Goal: Task Accomplishment & Management: Complete application form

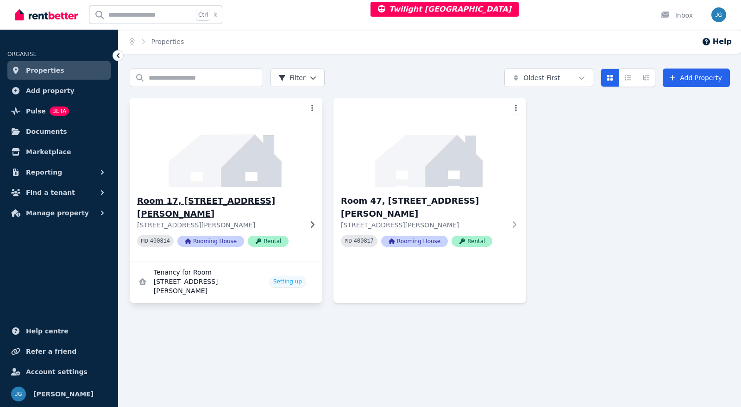
click at [220, 165] on img at bounding box center [226, 143] width 202 height 94
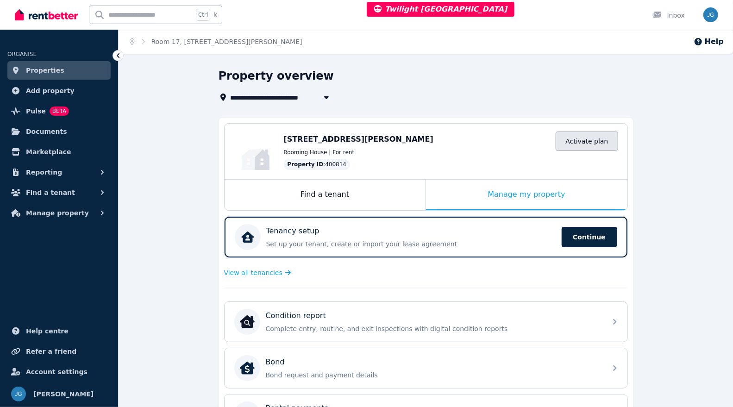
click at [588, 139] on link "Activate plan" at bounding box center [587, 141] width 62 height 19
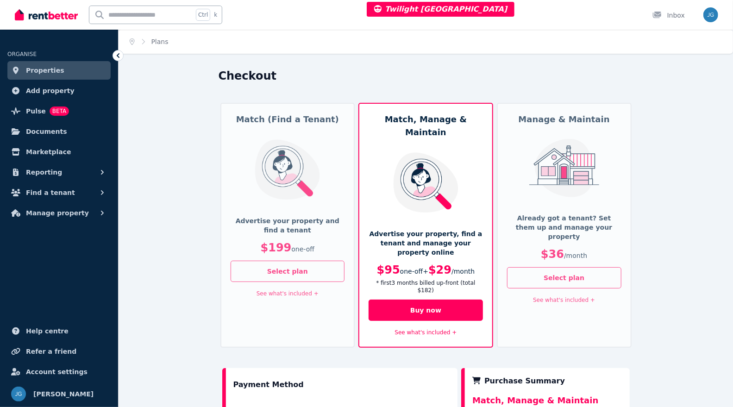
click at [587, 196] on img at bounding box center [564, 168] width 76 height 58
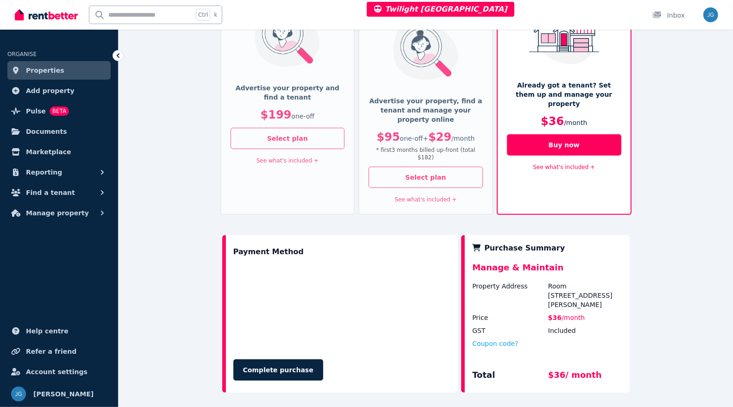
scroll to position [134, 0]
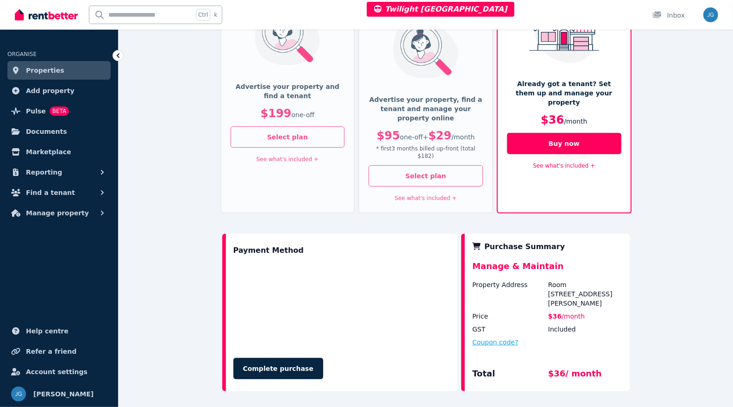
click at [506, 338] on button "Coupon code?" at bounding box center [496, 342] width 46 height 9
click at [500, 345] on input "text" at bounding box center [507, 351] width 68 height 12
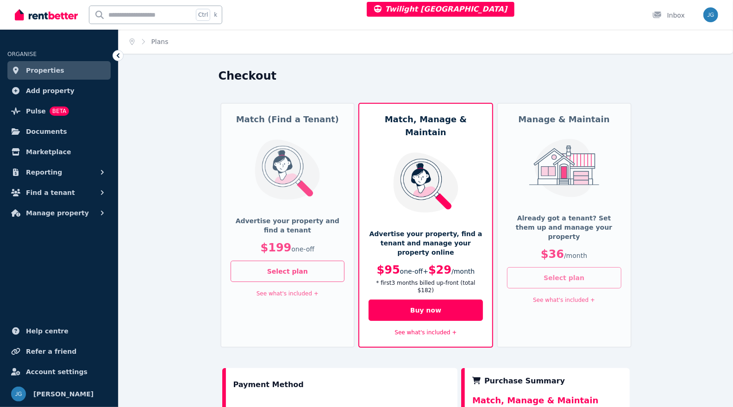
click at [563, 267] on button "Select plan" at bounding box center [564, 277] width 114 height 21
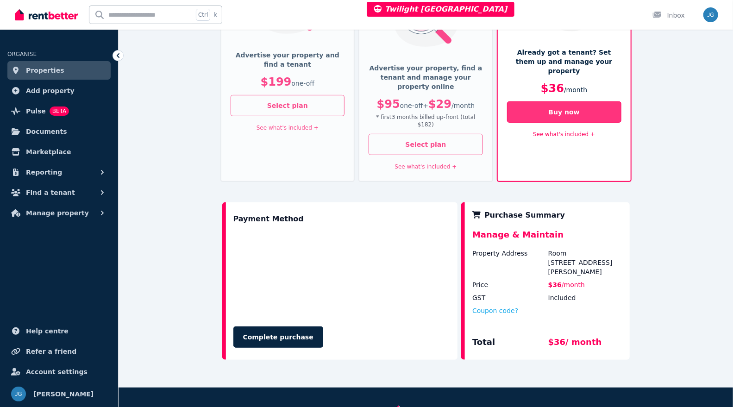
scroll to position [166, 0]
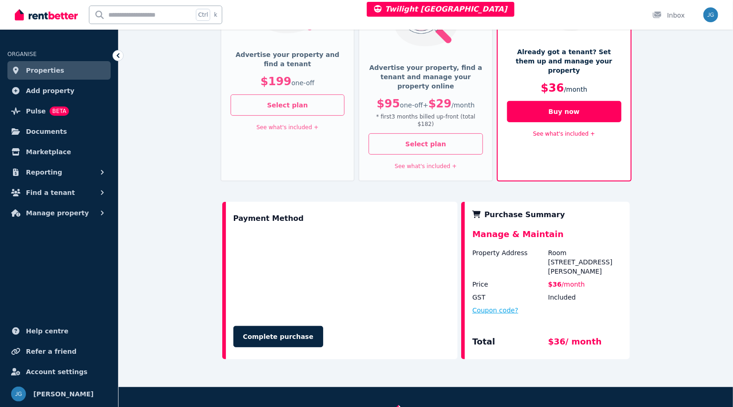
click at [482, 306] on button "Coupon code?" at bounding box center [496, 310] width 46 height 9
click at [484, 313] on input "text" at bounding box center [507, 319] width 68 height 12
click at [429, 133] on button "Select plan" at bounding box center [426, 143] width 114 height 21
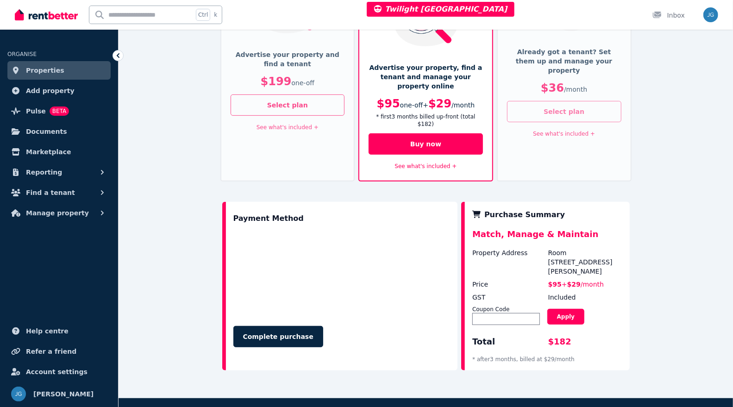
click at [545, 102] on button "Select plan" at bounding box center [564, 111] width 114 height 21
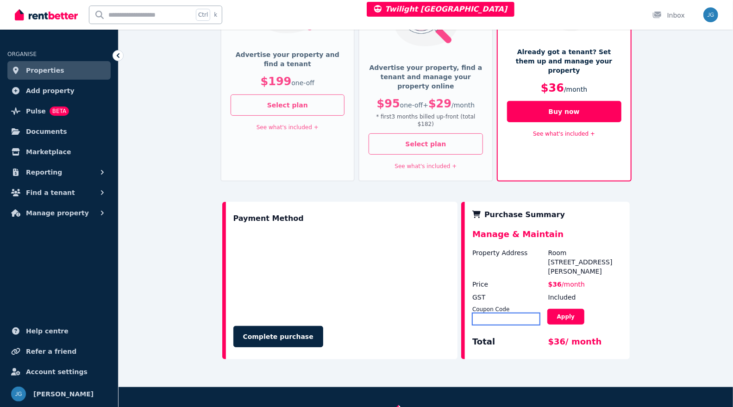
click at [492, 313] on input "text" at bounding box center [507, 319] width 68 height 12
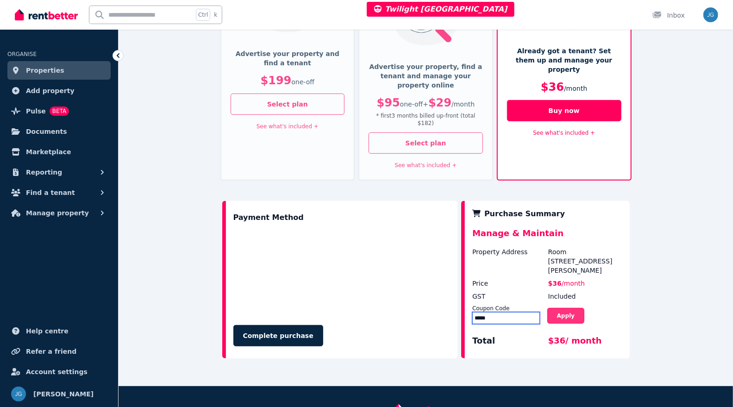
type input "*****"
click at [573, 308] on button "Apply" at bounding box center [566, 316] width 37 height 16
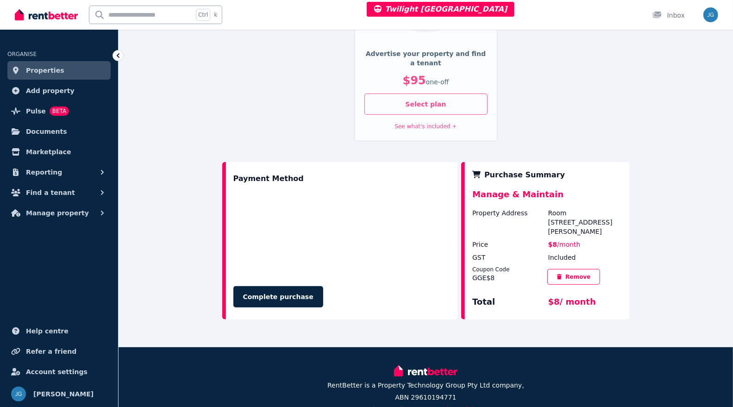
click at [54, 73] on span "Properties" at bounding box center [45, 70] width 38 height 11
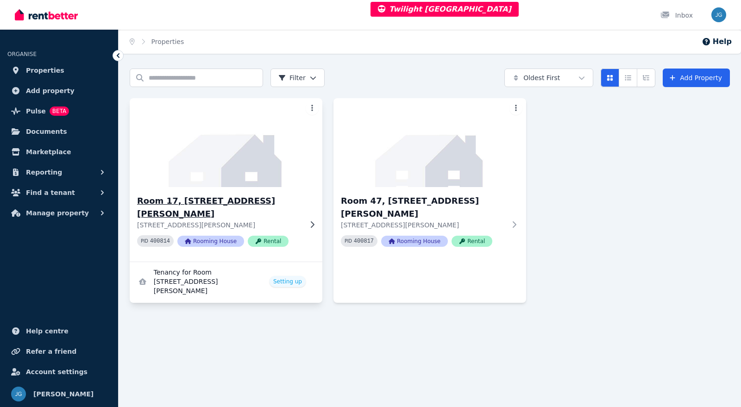
click at [207, 143] on img at bounding box center [226, 143] width 202 height 94
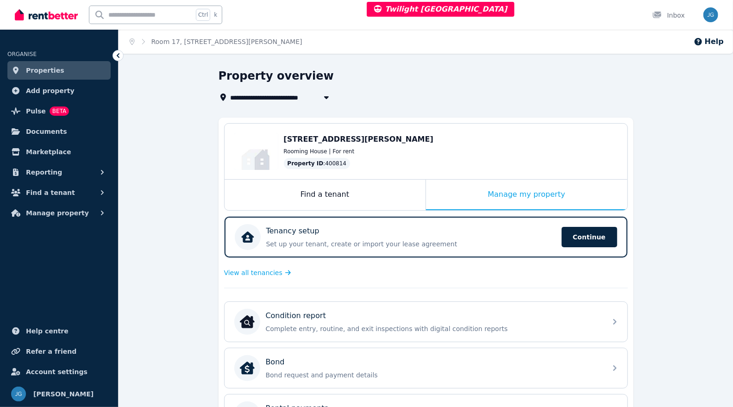
click at [51, 73] on span "Properties" at bounding box center [45, 70] width 38 height 11
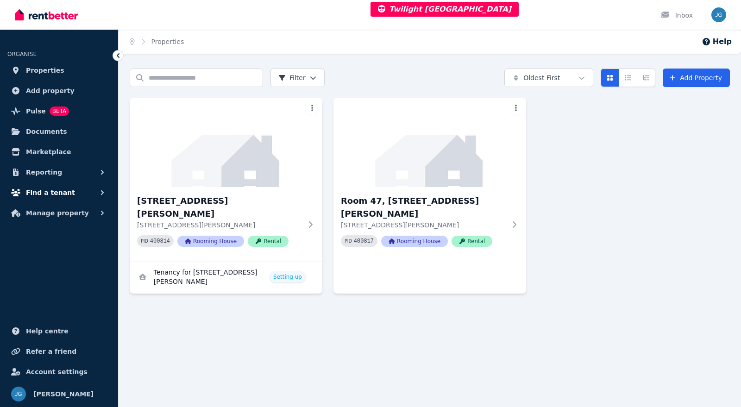
click at [38, 189] on span "Find a tenant" at bounding box center [50, 192] width 49 height 11
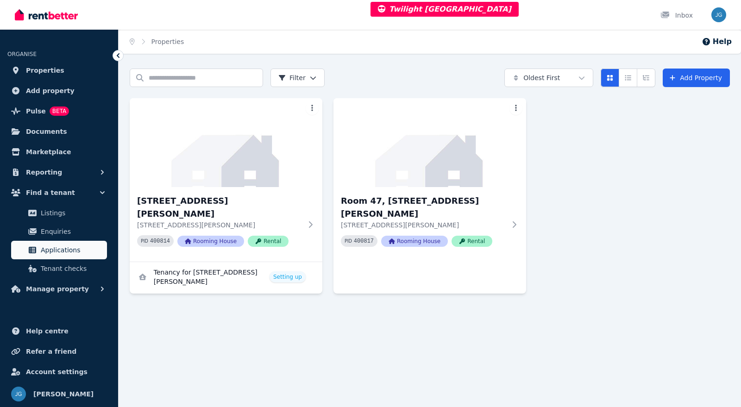
click at [46, 249] on span "Applications" at bounding box center [72, 250] width 63 height 11
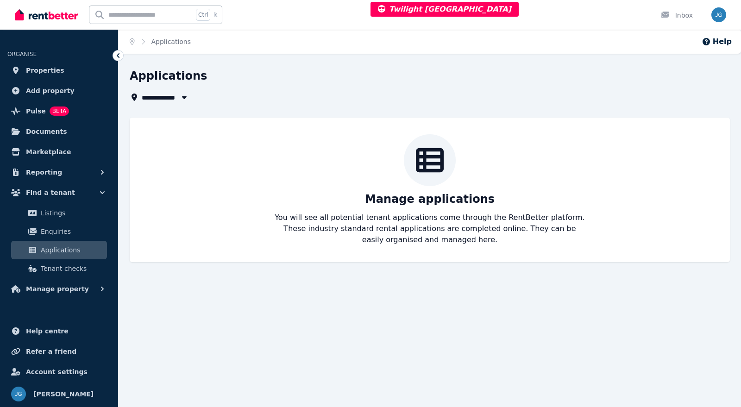
click at [171, 97] on span "All Properties" at bounding box center [170, 97] width 56 height 11
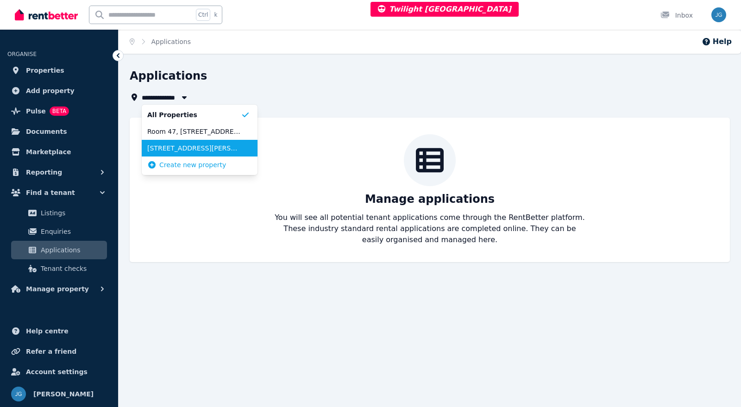
click at [173, 151] on span "17, 146 Manning River Dr" at bounding box center [194, 148] width 94 height 9
type input "**********"
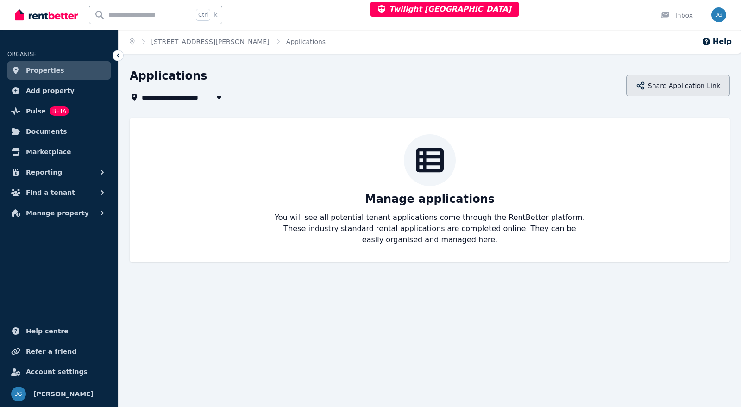
click at [671, 89] on button "Share Application Link" at bounding box center [678, 85] width 104 height 21
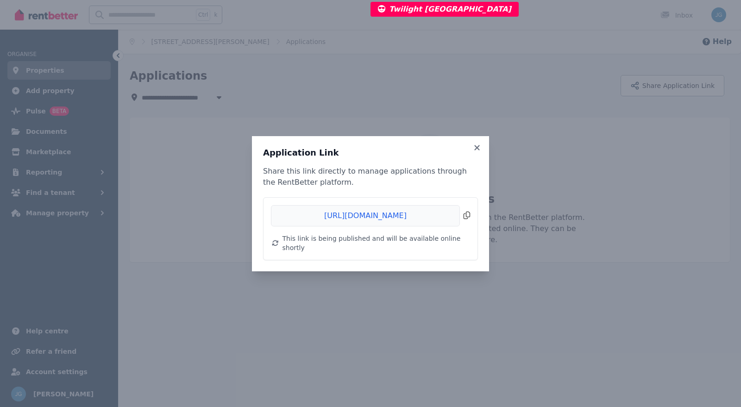
click at [468, 215] on span "Copied!" at bounding box center [370, 215] width 199 height 21
click at [464, 222] on span "Copied!" at bounding box center [370, 215] width 199 height 21
click at [476, 151] on icon at bounding box center [477, 148] width 9 height 8
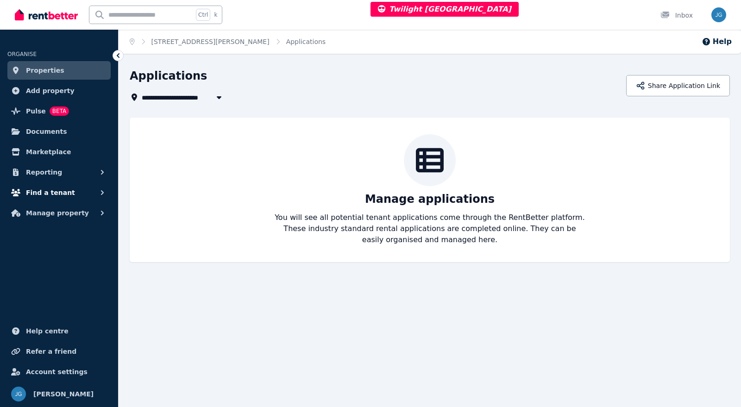
click at [74, 192] on button "Find a tenant" at bounding box center [58, 192] width 103 height 19
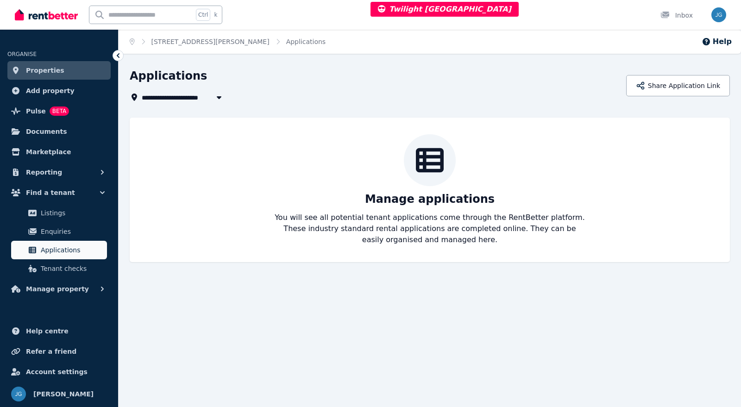
click at [49, 246] on span "Applications" at bounding box center [72, 250] width 63 height 11
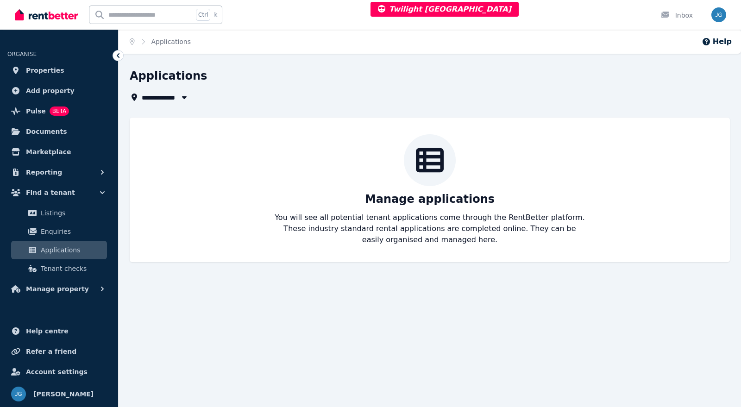
click at [167, 99] on span "All Properties" at bounding box center [170, 97] width 56 height 11
type input "**********"
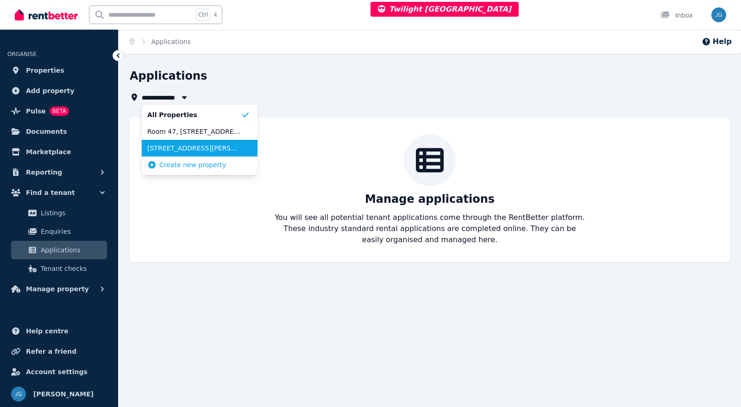
click at [175, 149] on span "17, 146 Manning River Dr" at bounding box center [194, 148] width 94 height 9
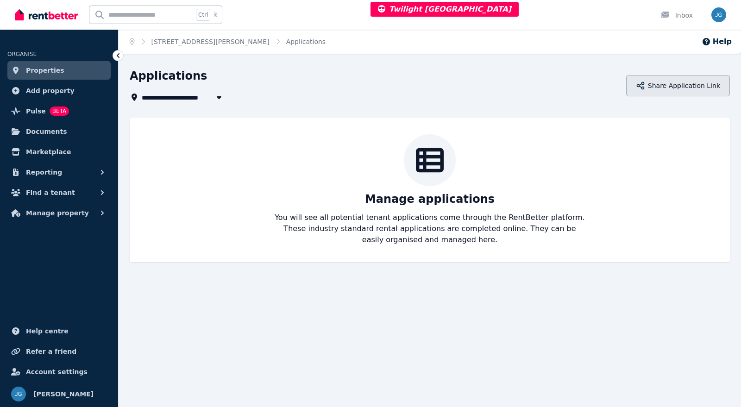
click at [684, 81] on button "Share Application Link" at bounding box center [678, 85] width 104 height 21
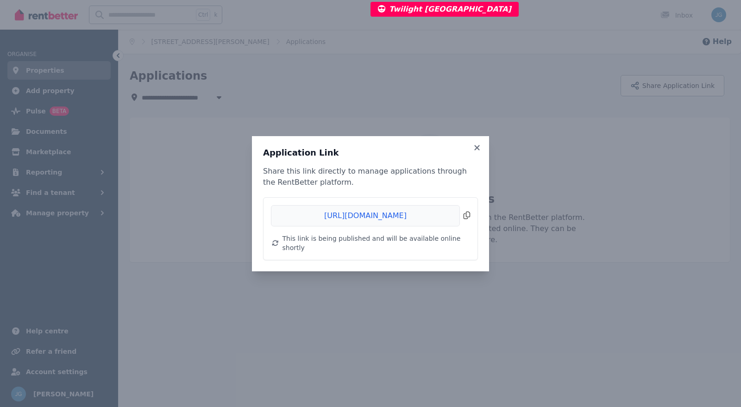
click at [466, 220] on span "Copied!" at bounding box center [370, 215] width 199 height 21
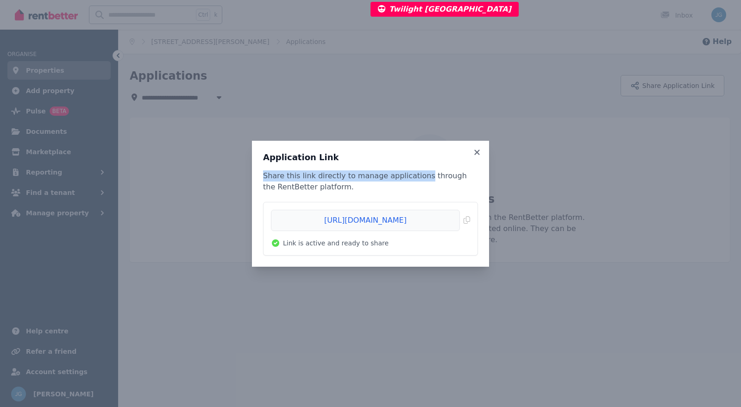
drag, startPoint x: 412, startPoint y: 166, endPoint x: 443, endPoint y: 159, distance: 31.8
click at [443, 159] on div "Application Link Share this link directly to manage applications through the Re…" at bounding box center [370, 204] width 215 height 104
click at [466, 216] on span "Copied!" at bounding box center [370, 220] width 199 height 21
click at [469, 219] on span "Copied!" at bounding box center [370, 220] width 199 height 21
click at [468, 219] on span "Copied!" at bounding box center [370, 220] width 199 height 21
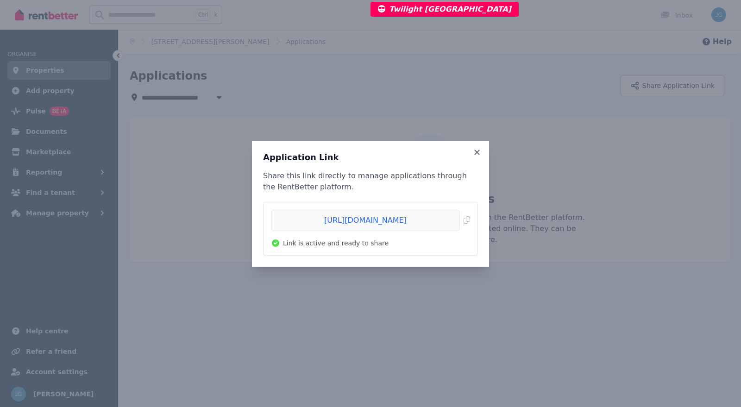
click at [433, 193] on p "Share this link directly to manage applications through the RentBetter platform." at bounding box center [370, 181] width 215 height 22
drag, startPoint x: 439, startPoint y: 220, endPoint x: 307, endPoint y: 216, distance: 132.5
click at [307, 216] on span "Copied!" at bounding box center [370, 220] width 199 height 21
click at [475, 156] on icon at bounding box center [477, 152] width 9 height 8
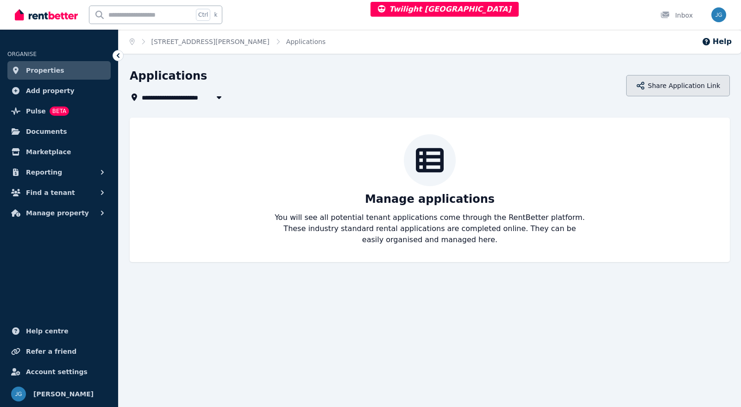
click at [681, 82] on button "Share Application Link" at bounding box center [678, 85] width 104 height 21
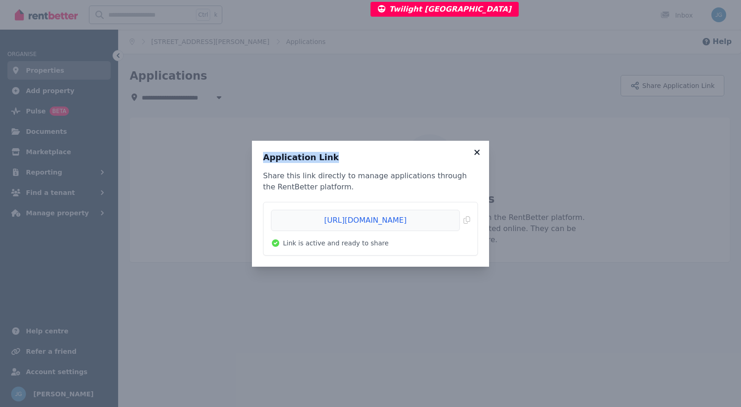
drag, startPoint x: 476, startPoint y: 159, endPoint x: 477, endPoint y: 154, distance: 5.3
click at [477, 154] on div "Application Link Share this link directly to manage applications through the Re…" at bounding box center [370, 204] width 237 height 126
click at [477, 154] on icon at bounding box center [477, 152] width 9 height 8
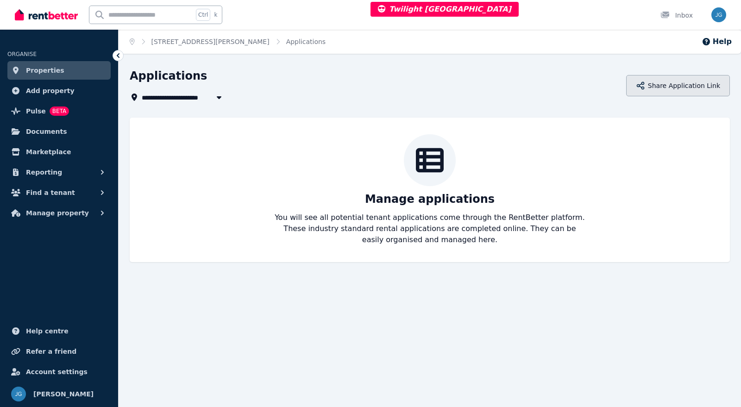
click at [673, 82] on button "Share Application Link" at bounding box center [678, 85] width 104 height 21
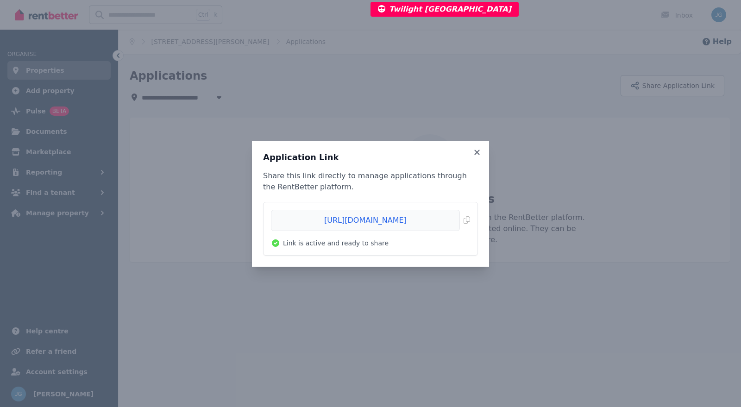
click at [478, 147] on div "Application Link Share this link directly to manage applications through the Re…" at bounding box center [370, 204] width 237 height 126
click at [478, 153] on icon at bounding box center [476, 152] width 5 height 5
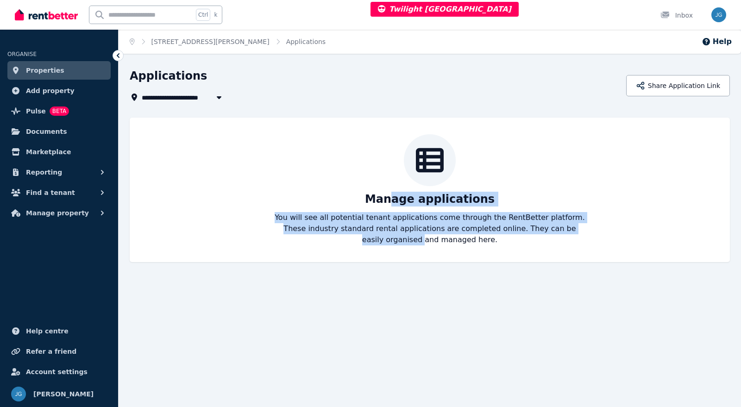
drag, startPoint x: 396, startPoint y: 202, endPoint x: 570, endPoint y: 232, distance: 176.3
click at [570, 232] on div "Manage applications You will see all potential tenant applications come through…" at bounding box center [430, 189] width 582 height 111
click at [570, 232] on p "You will see all potential tenant applications come through the RentBetter plat…" at bounding box center [429, 228] width 311 height 33
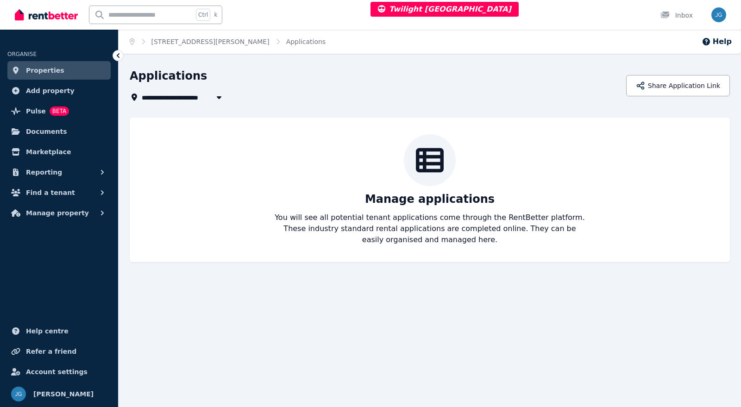
click at [37, 78] on link "Properties" at bounding box center [58, 70] width 103 height 19
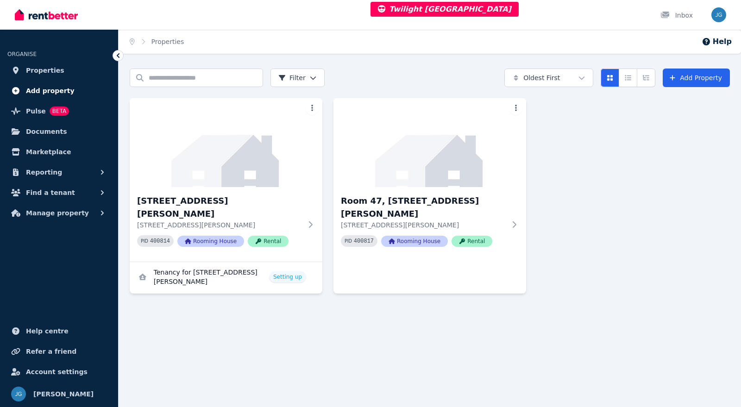
click at [166, 177] on img at bounding box center [226, 142] width 193 height 89
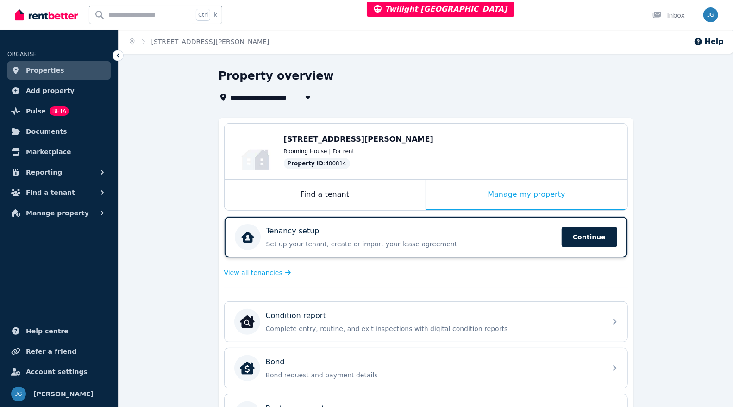
click at [441, 241] on p "Set up your tenant, create or import your lease agreement" at bounding box center [411, 243] width 290 height 9
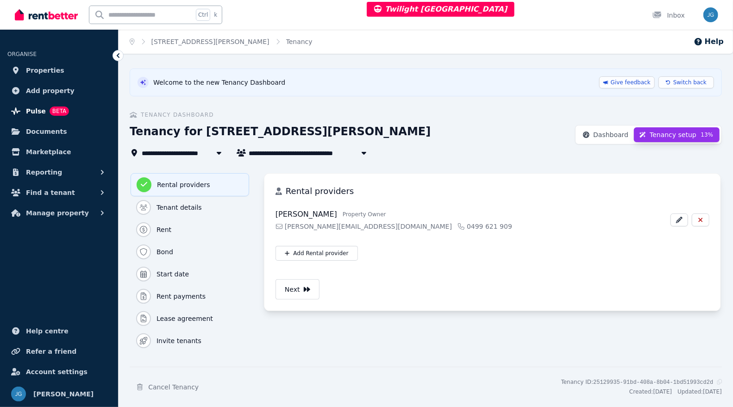
click at [25, 113] on link "Pulse BETA" at bounding box center [58, 111] width 103 height 19
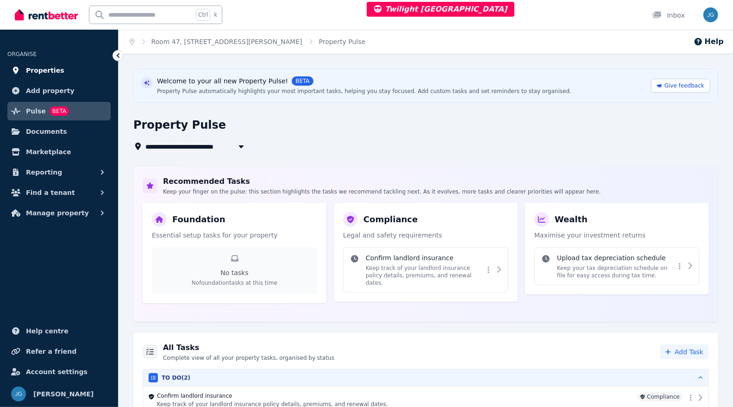
click at [39, 72] on span "Properties" at bounding box center [45, 70] width 38 height 11
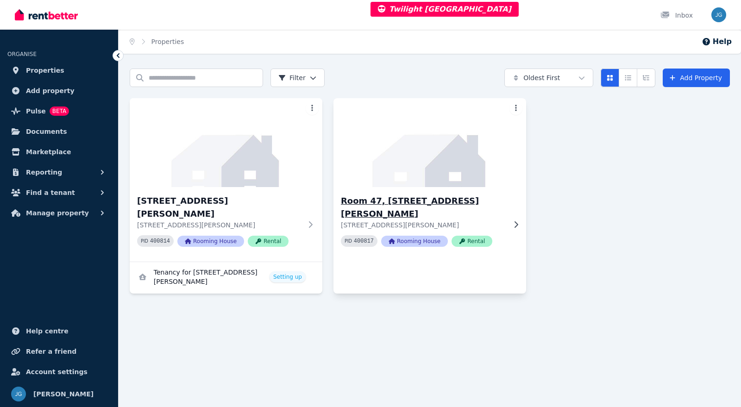
click at [413, 161] on img at bounding box center [430, 143] width 202 height 94
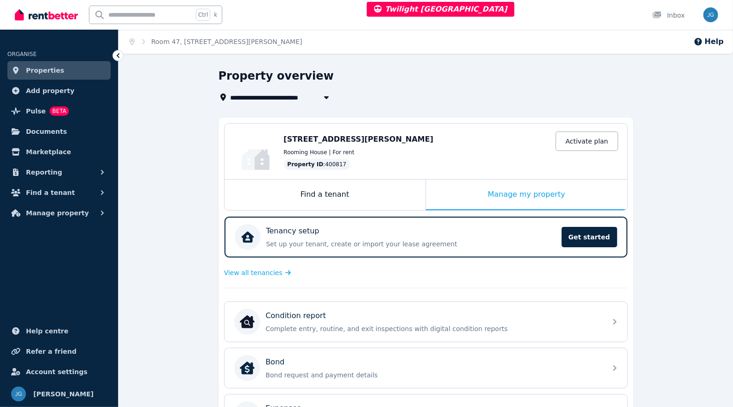
click at [52, 66] on span "Properties" at bounding box center [45, 70] width 38 height 11
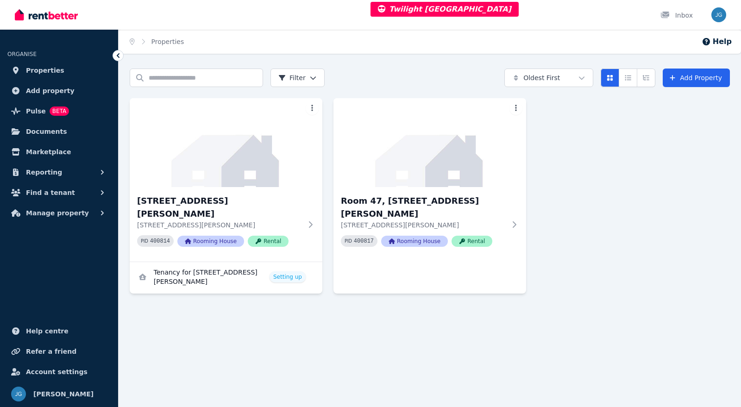
click at [413, 303] on div at bounding box center [430, 311] width 600 height 17
click at [255, 205] on h3 "17, 146 Manning River Dr" at bounding box center [219, 208] width 165 height 26
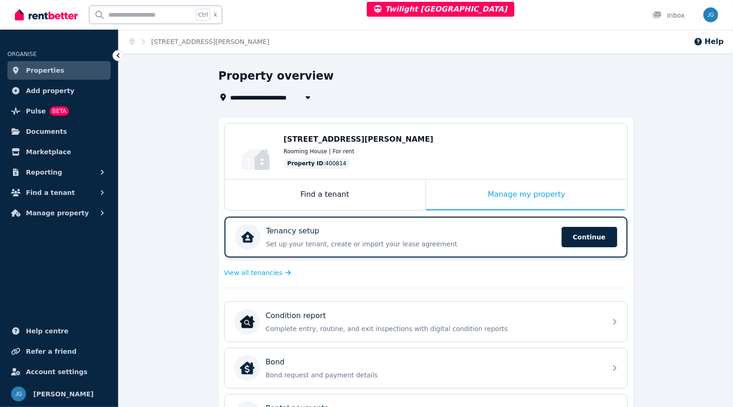
click at [452, 240] on p "Set up your tenant, create or import your lease agreement" at bounding box center [411, 243] width 290 height 9
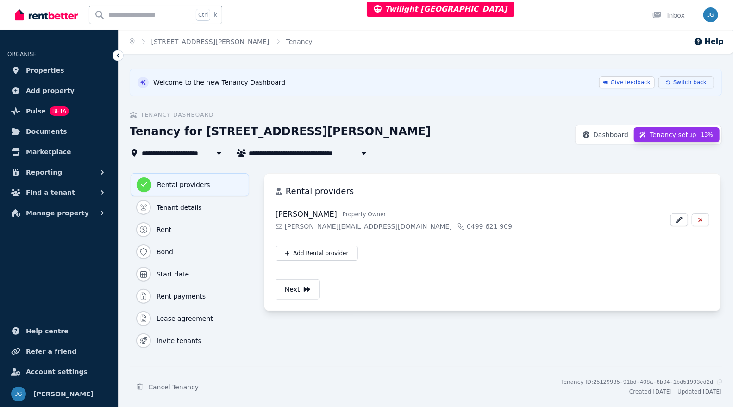
click at [688, 84] on span "Switch back" at bounding box center [690, 82] width 33 height 7
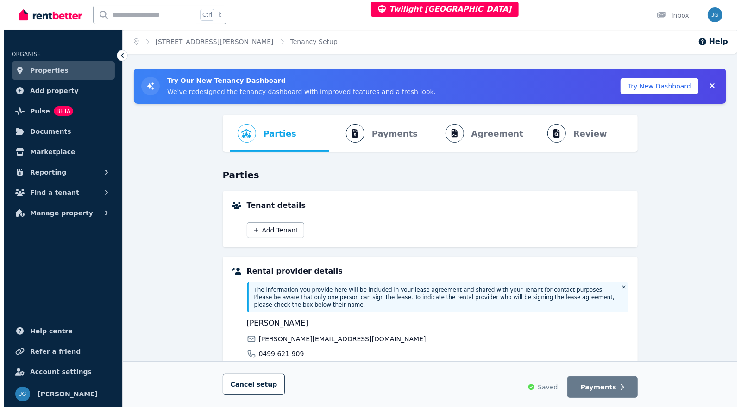
scroll to position [107, 0]
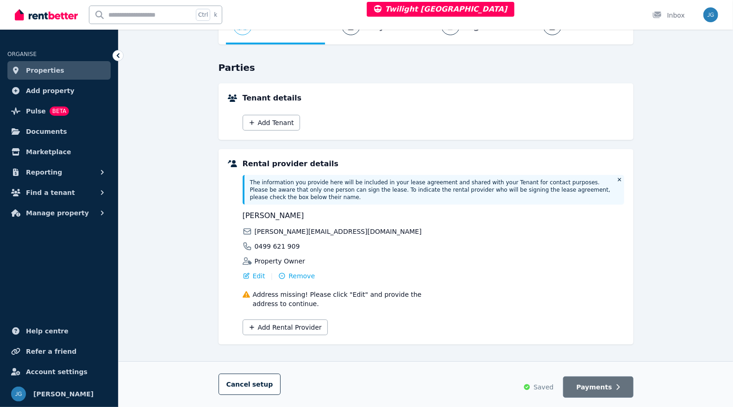
click at [582, 387] on button "Payments" at bounding box center [598, 387] width 70 height 21
click at [241, 382] on span "Cancel setup" at bounding box center [250, 384] width 47 height 7
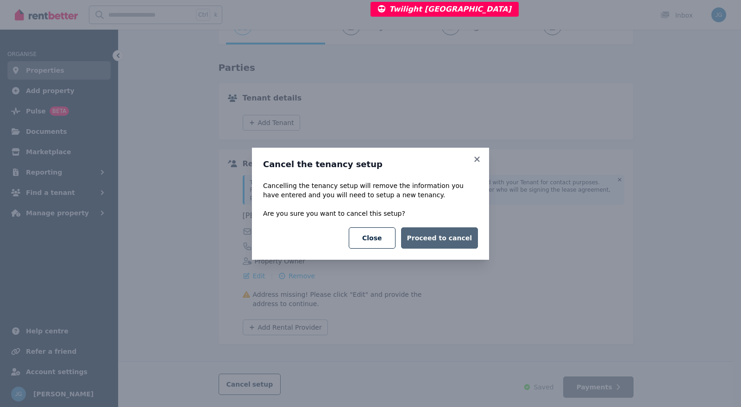
drag, startPoint x: 442, startPoint y: 227, endPoint x: 446, endPoint y: 234, distance: 8.1
click at [446, 234] on div "Cancelling the tenancy setup will remove the information you have entered and y…" at bounding box center [370, 215] width 215 height 68
click at [446, 234] on button "Proceed to cancel" at bounding box center [439, 237] width 77 height 21
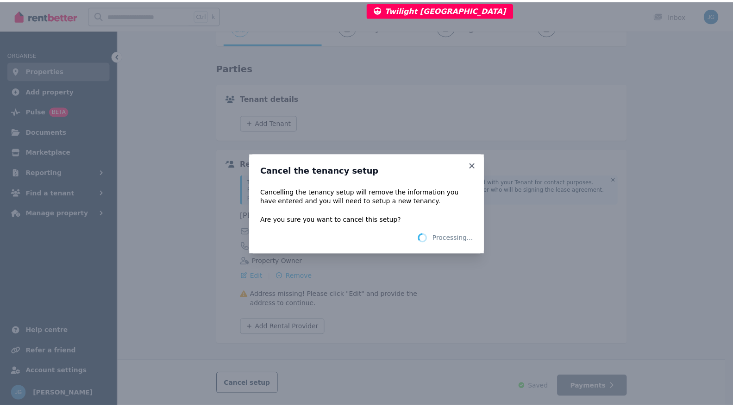
scroll to position [0, 0]
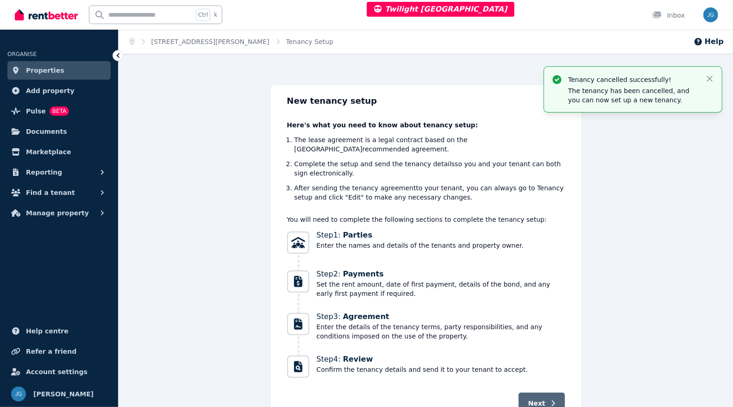
click at [538, 399] on span "Next" at bounding box center [537, 403] width 17 height 9
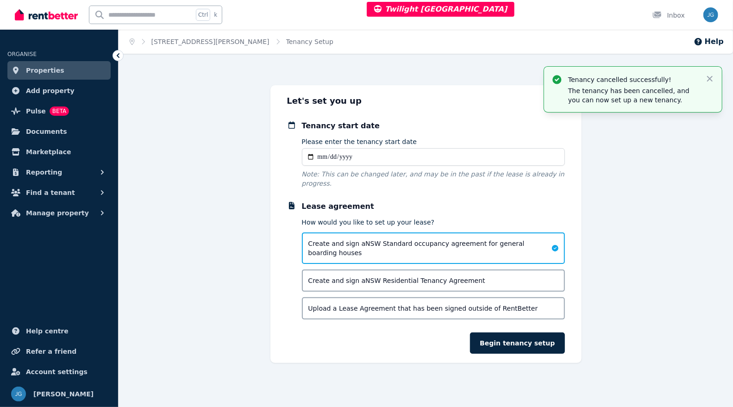
click at [318, 162] on input "Please enter the tenancy start date" at bounding box center [433, 157] width 263 height 18
type input "**********"
click at [509, 338] on button "Begin tenancy setup" at bounding box center [517, 343] width 95 height 21
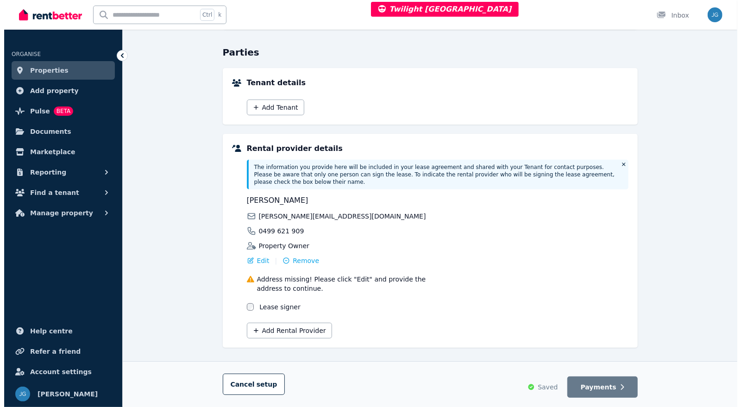
scroll to position [124, 0]
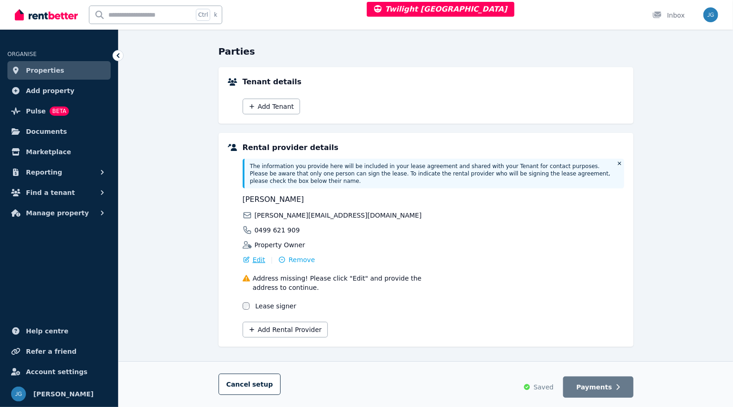
click at [258, 255] on span "Edit" at bounding box center [259, 259] width 13 height 9
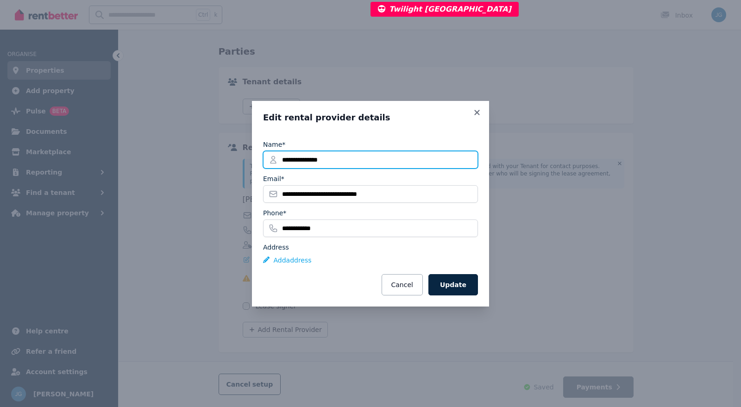
drag, startPoint x: 335, startPoint y: 160, endPoint x: 160, endPoint y: 186, distance: 177.5
click at [160, 186] on div "**********" at bounding box center [370, 203] width 741 height 407
type input "**********"
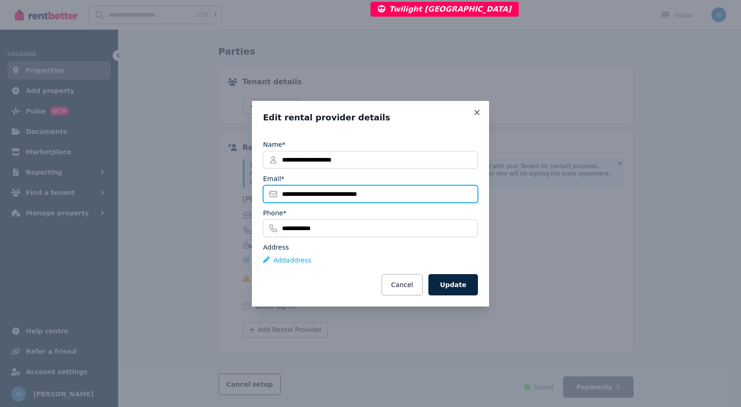
click at [297, 200] on input "**********" at bounding box center [370, 194] width 215 height 18
type input "**********"
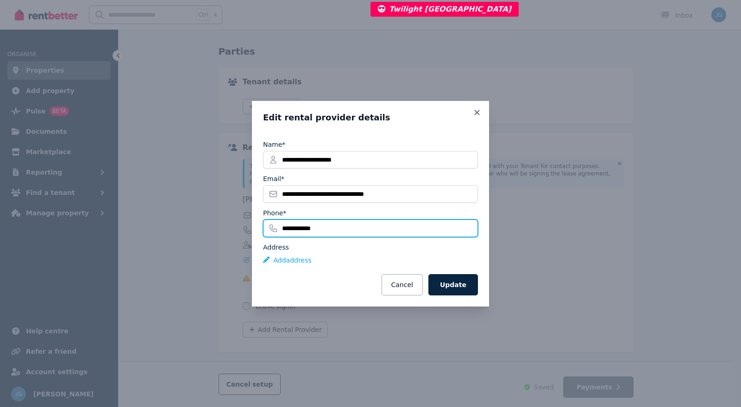
click at [433, 224] on input "**********" at bounding box center [370, 229] width 215 height 18
drag, startPoint x: 433, startPoint y: 224, endPoint x: 166, endPoint y: 190, distance: 268.4
click at [166, 190] on div "**********" at bounding box center [370, 203] width 741 height 407
paste input "*"
type input "**********"
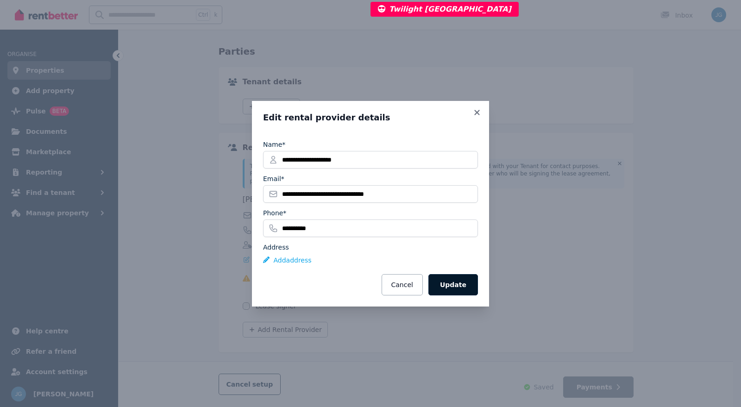
click at [459, 289] on button "Update" at bounding box center [453, 284] width 50 height 21
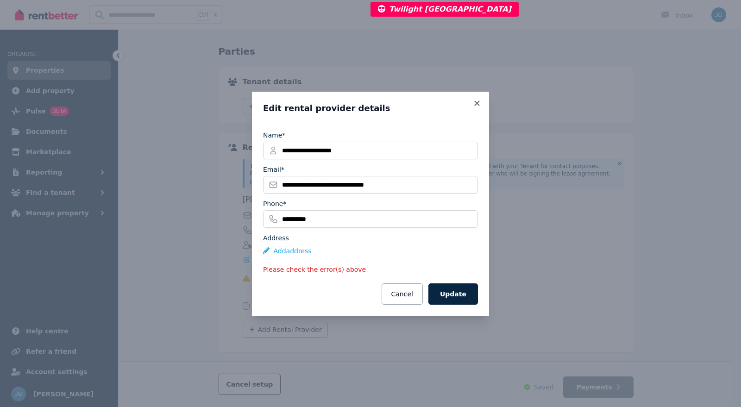
click at [296, 252] on button "Add address" at bounding box center [287, 250] width 49 height 9
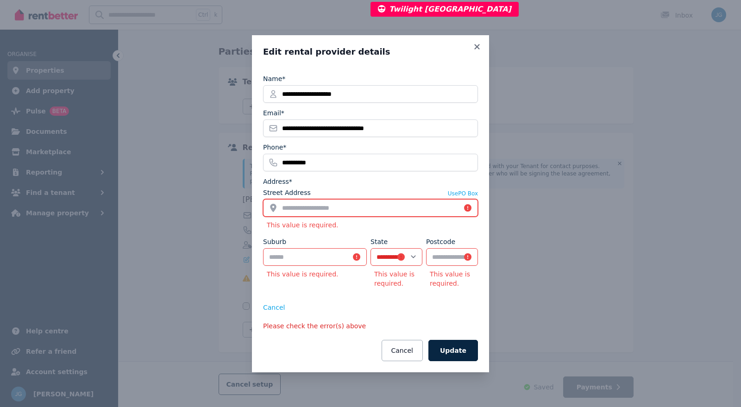
click at [299, 211] on input "Street Address" at bounding box center [370, 208] width 215 height 18
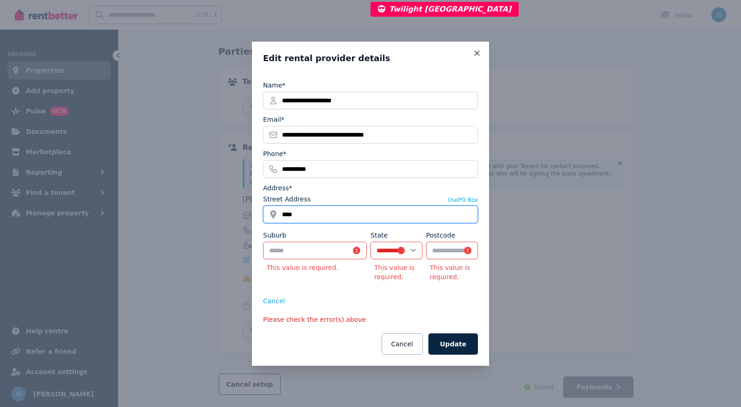
paste input "**********"
type input "**********"
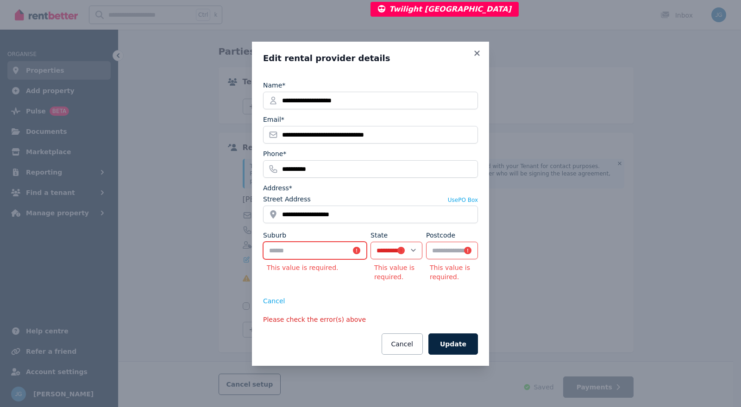
paste input "**********"
type input "**********"
select select "***"
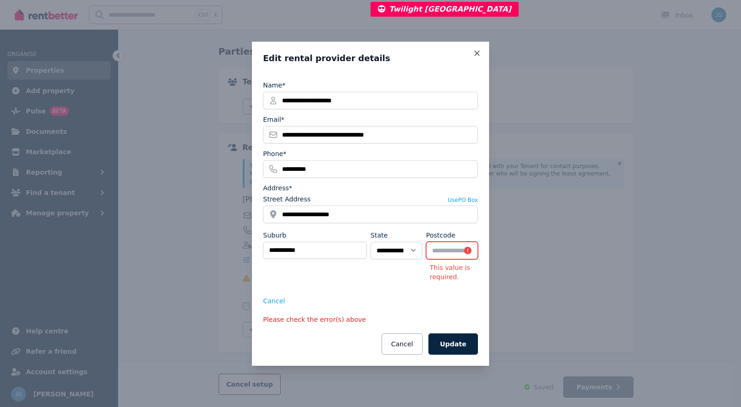
click at [441, 246] on input "Postcode" at bounding box center [452, 251] width 52 height 18
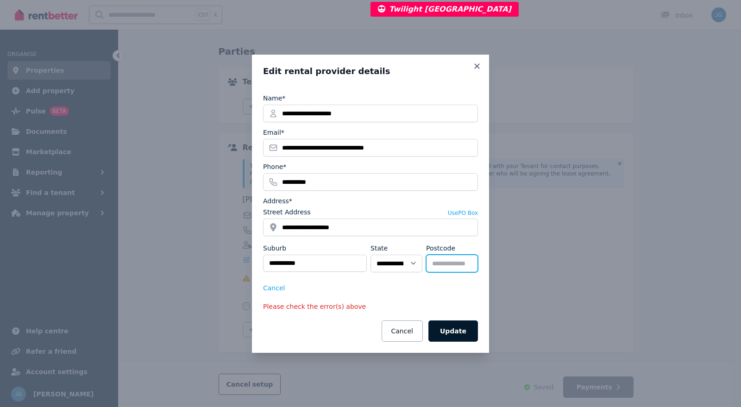
type input "****"
click at [459, 332] on button "Update" at bounding box center [453, 331] width 50 height 21
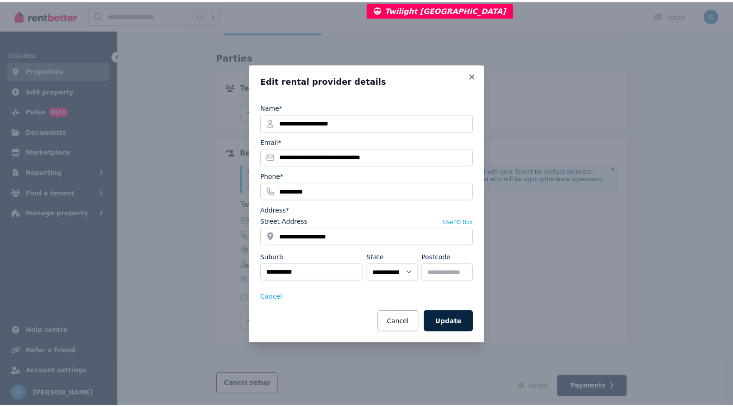
scroll to position [113, 0]
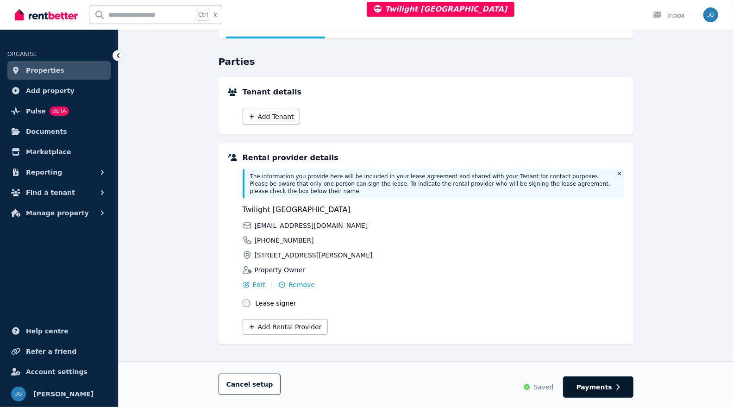
click at [590, 389] on span "Payments" at bounding box center [595, 387] width 36 height 9
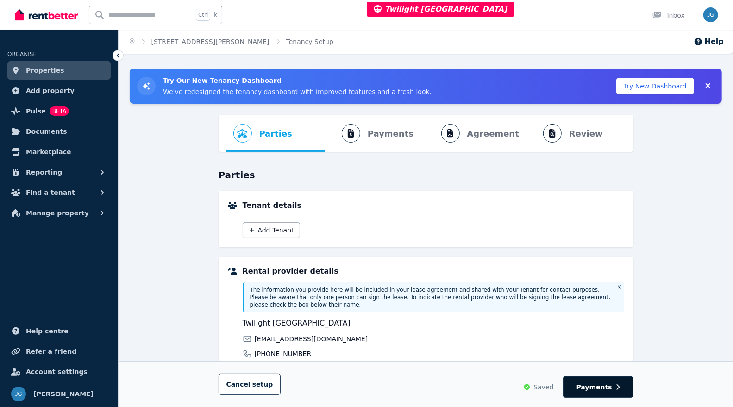
select select "**********"
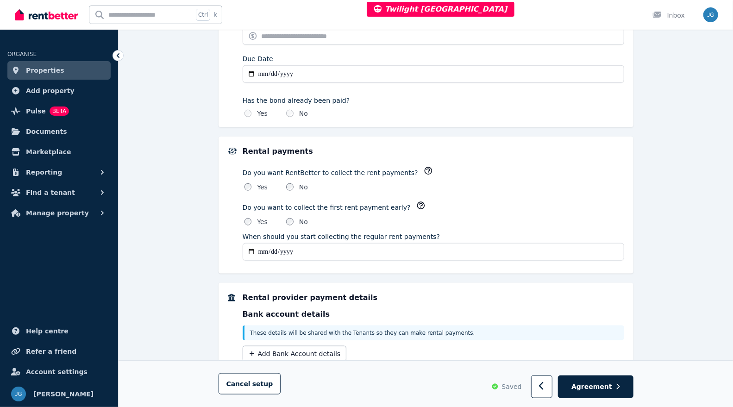
scroll to position [586, 0]
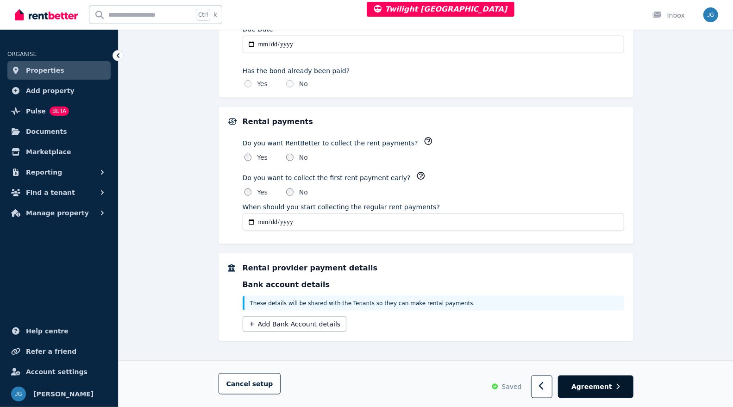
click at [597, 391] on span "Agreement" at bounding box center [592, 386] width 41 height 9
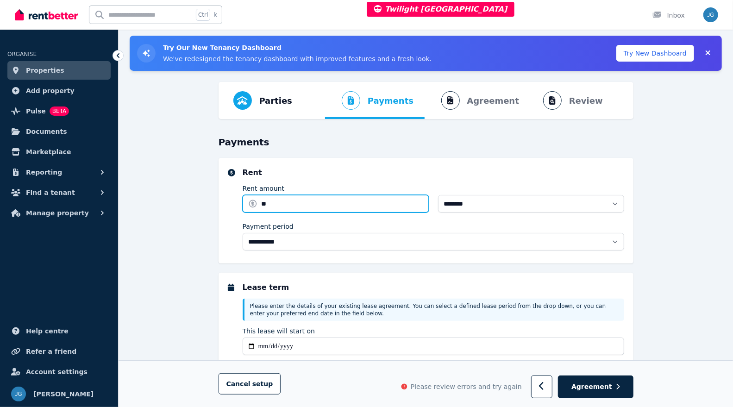
type input "***"
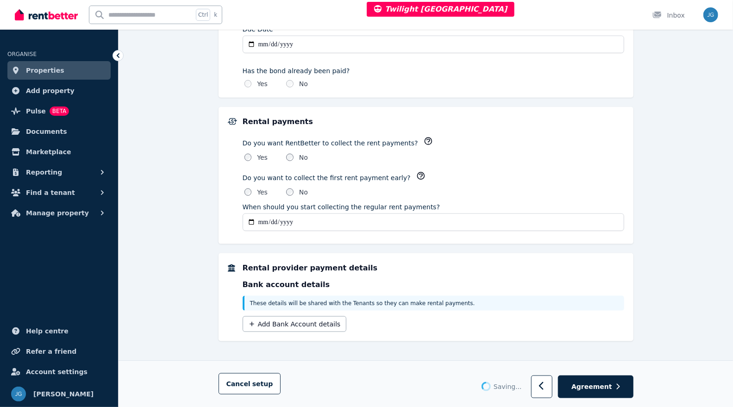
type input "**********"
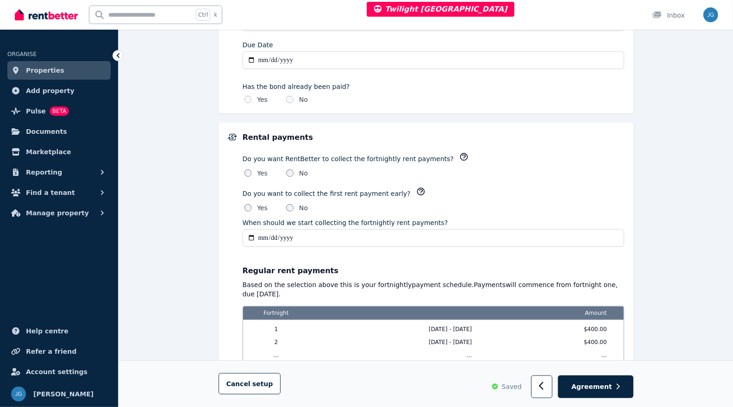
scroll to position [672, 0]
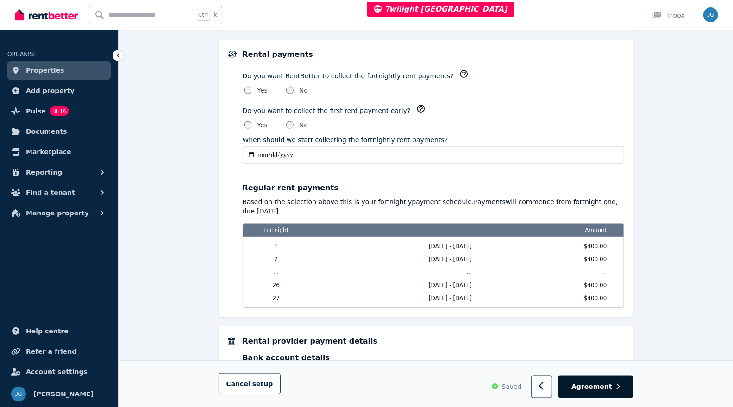
type input "******"
click at [602, 394] on button "Agreement" at bounding box center [595, 387] width 75 height 23
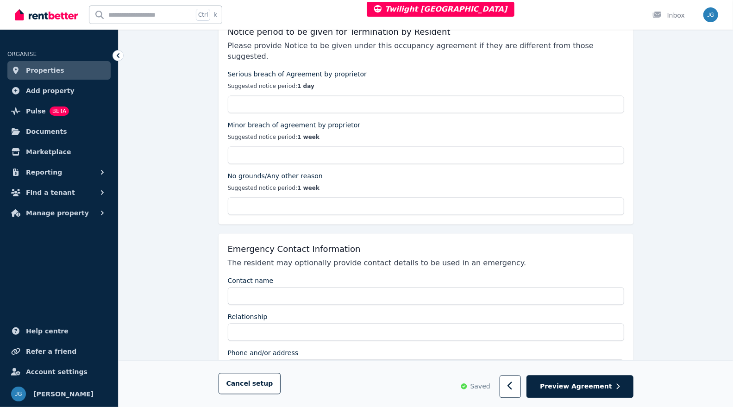
scroll to position [1178, 0]
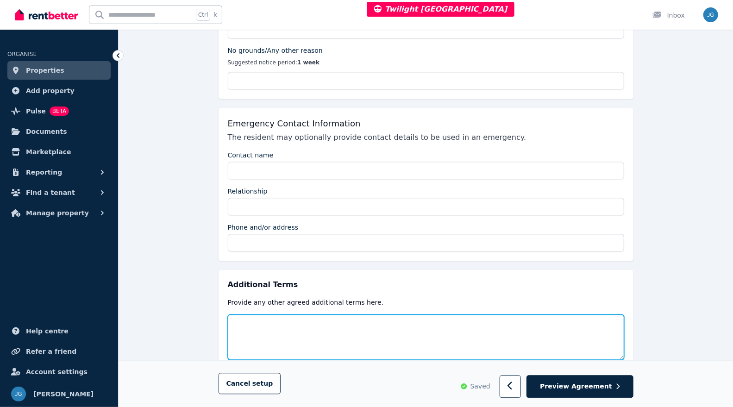
click at [531, 315] on textarea at bounding box center [426, 337] width 397 height 45
paste textarea "**********"
type textarea "**********"
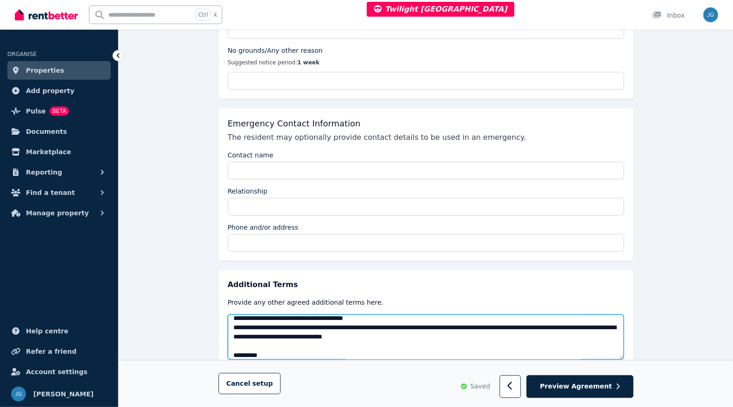
scroll to position [0, 0]
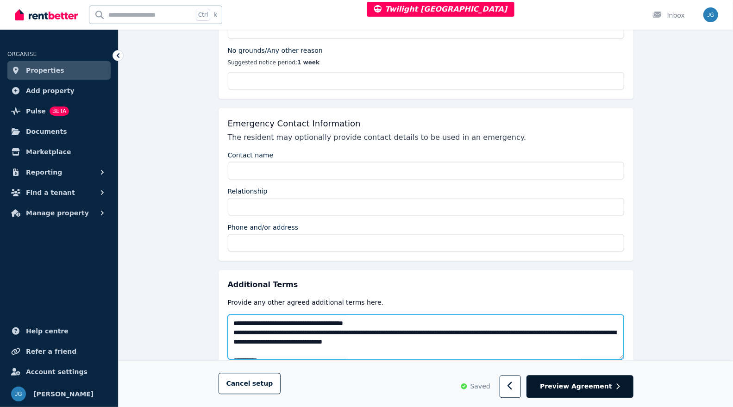
type textarea "**********"
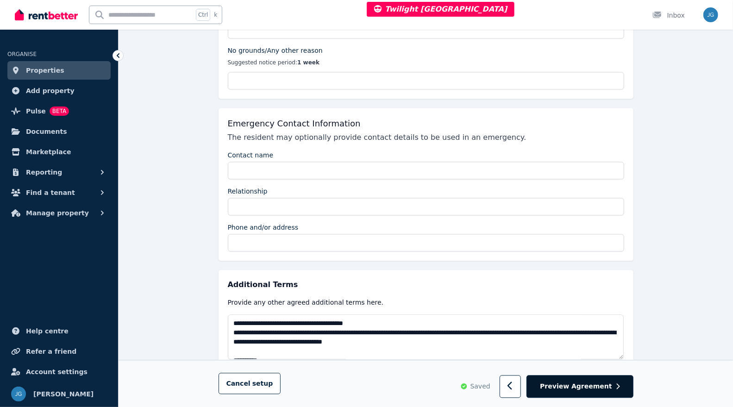
click at [568, 384] on span "Preview Agreement" at bounding box center [576, 386] width 72 height 9
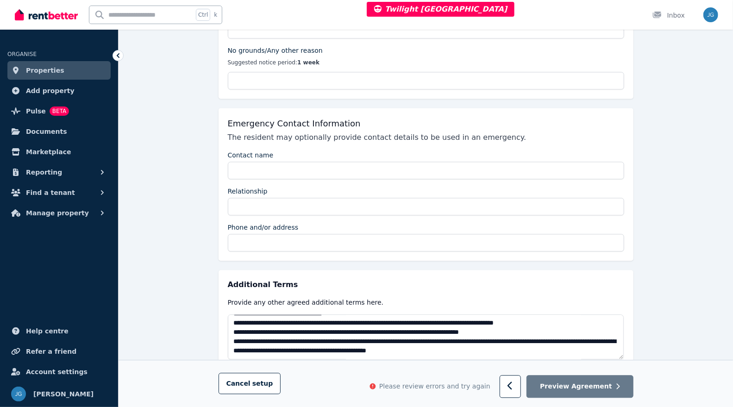
scroll to position [1816, 0]
click at [561, 389] on span "Preview Agreement" at bounding box center [576, 386] width 72 height 9
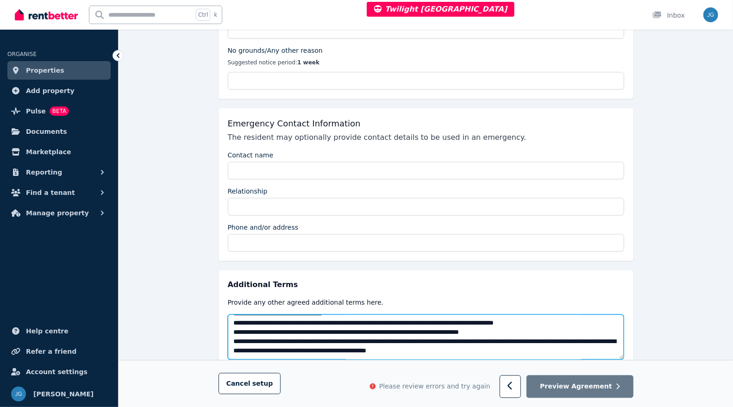
click at [441, 315] on textarea at bounding box center [426, 337] width 397 height 45
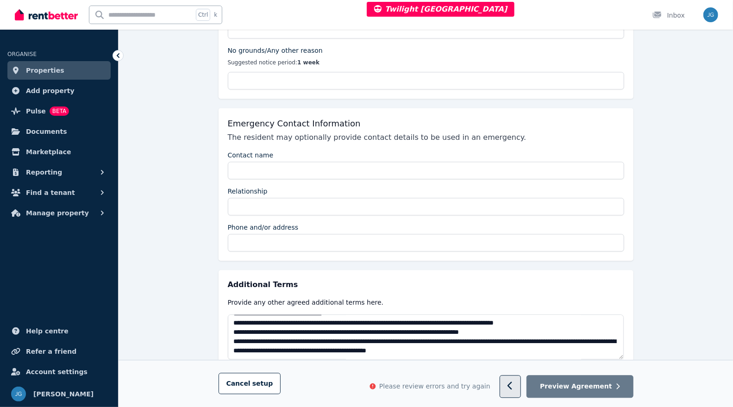
click at [516, 390] on button "button" at bounding box center [511, 387] width 22 height 23
select select "**********"
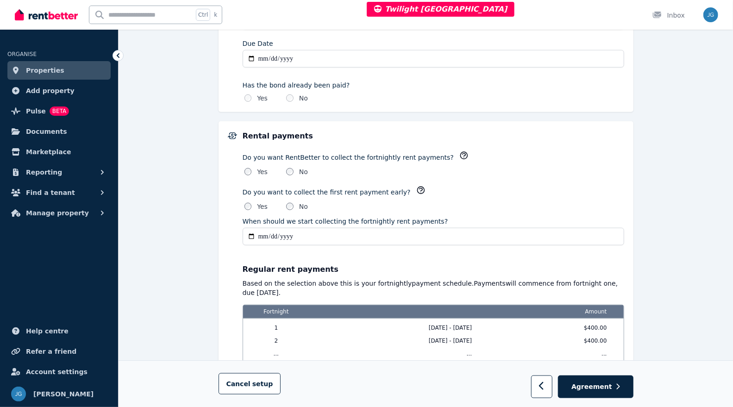
scroll to position [744, 0]
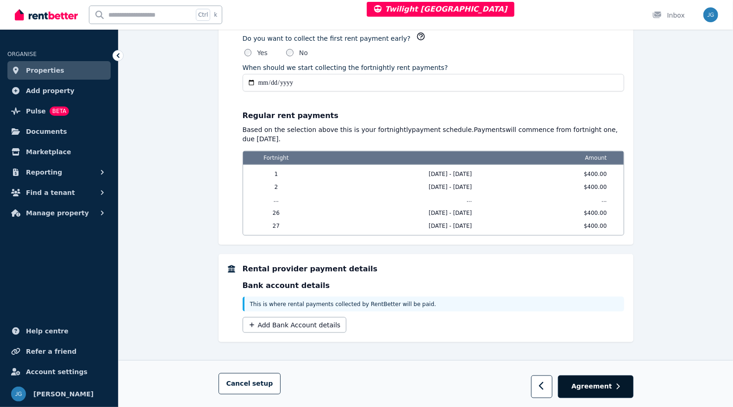
click at [599, 383] on span "Agreement" at bounding box center [592, 386] width 41 height 9
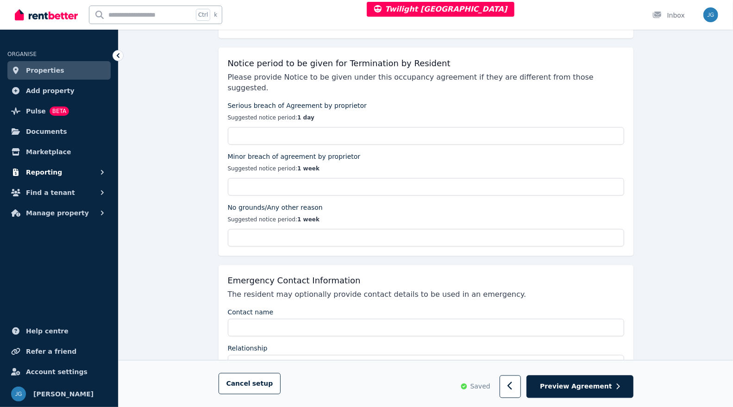
scroll to position [1010, 0]
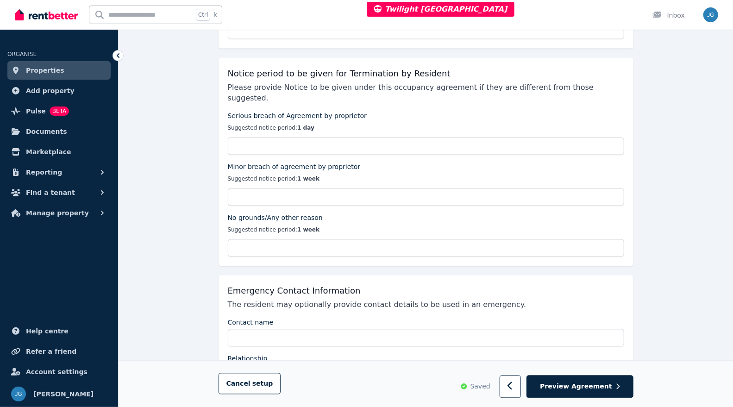
click at [59, 69] on link "Properties" at bounding box center [58, 70] width 103 height 19
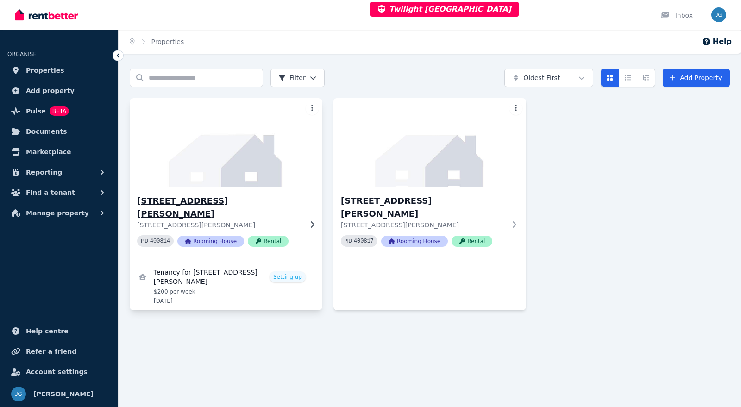
click at [205, 169] on img at bounding box center [226, 143] width 202 height 94
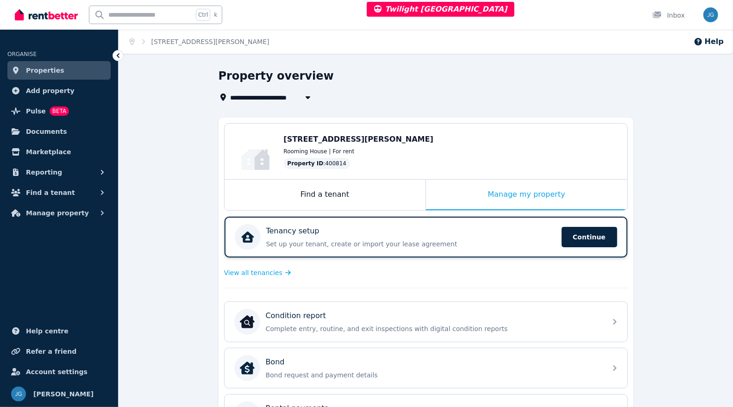
click at [404, 249] on div "Tenancy setup Set up your tenant, create or import your lease agreement Continu…" at bounding box center [426, 237] width 403 height 41
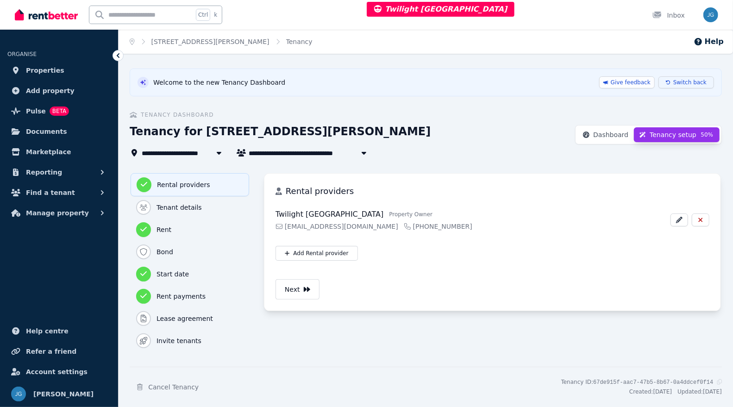
click at [676, 81] on button "Switch back" at bounding box center [687, 82] width 56 height 12
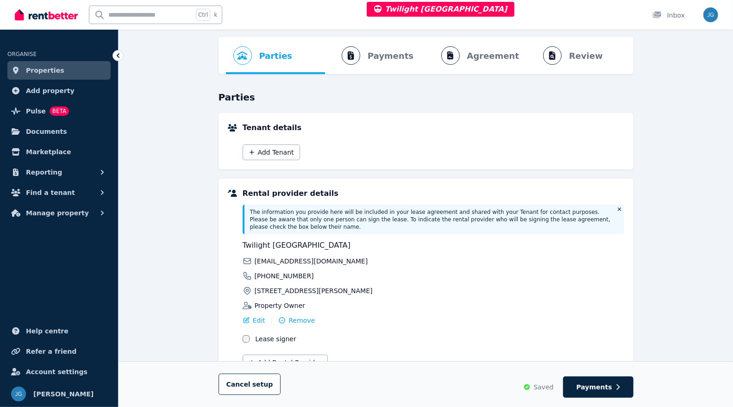
scroll to position [77, 0]
click at [69, 67] on link "Properties" at bounding box center [58, 70] width 103 height 19
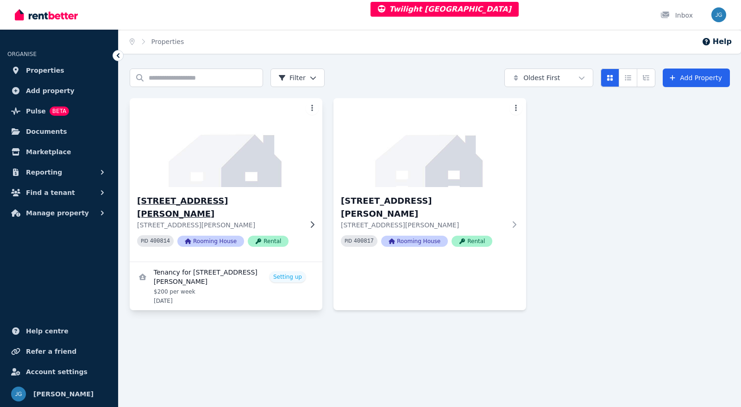
click at [274, 170] on img at bounding box center [226, 143] width 202 height 94
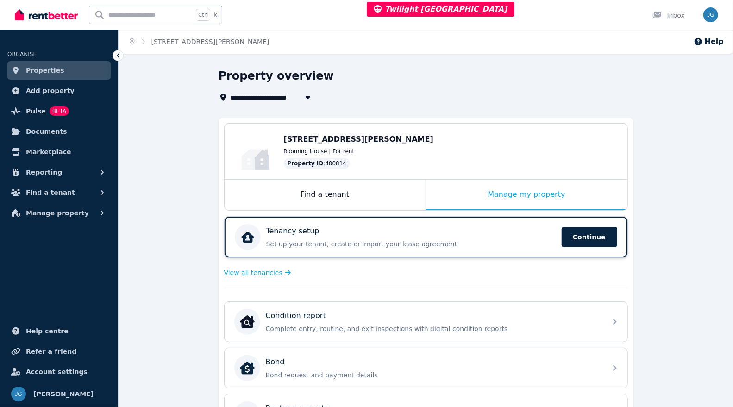
click at [441, 227] on div "Tenancy setup" at bounding box center [411, 231] width 290 height 11
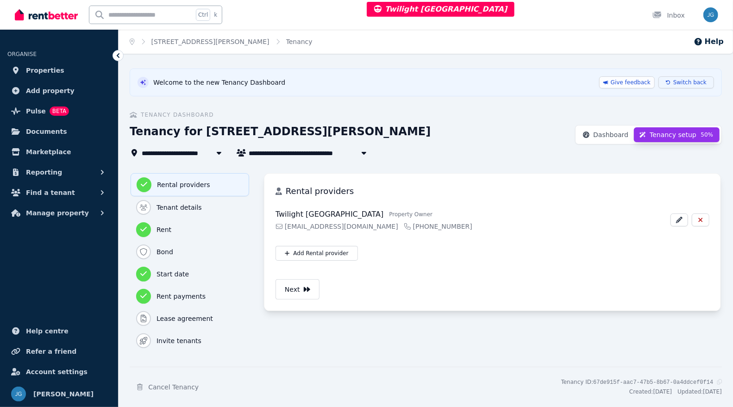
click at [683, 82] on span "Switch back" at bounding box center [690, 82] width 33 height 7
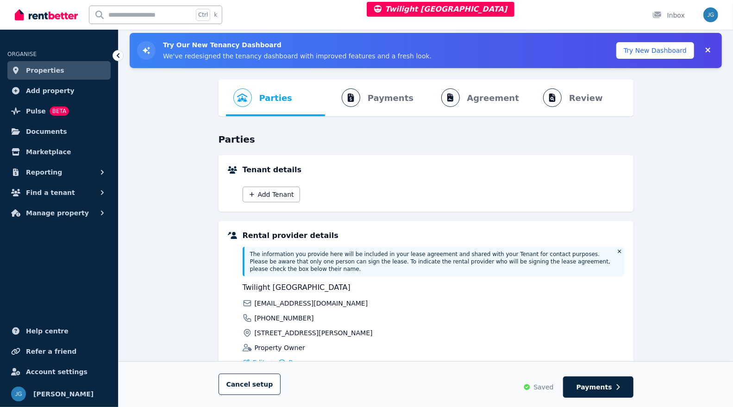
scroll to position [36, 0]
click at [43, 70] on span "Properties" at bounding box center [45, 70] width 38 height 11
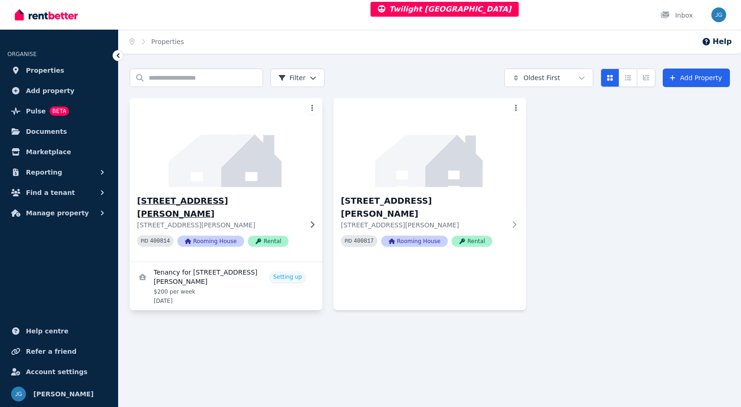
click at [225, 158] on img at bounding box center [226, 143] width 202 height 94
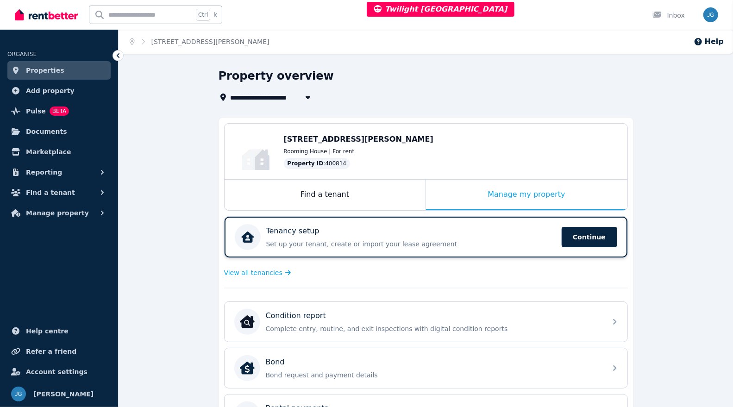
click at [397, 224] on div "Tenancy setup Set up your tenant, create or import your lease agreement Continue" at bounding box center [395, 237] width 321 height 26
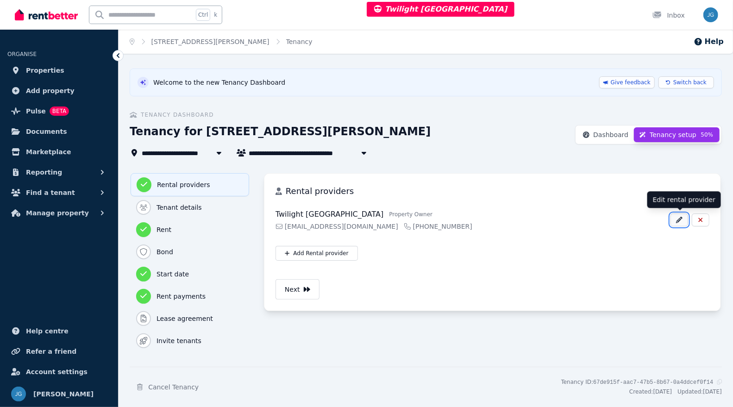
click at [676, 217] on button "button" at bounding box center [680, 220] width 18 height 13
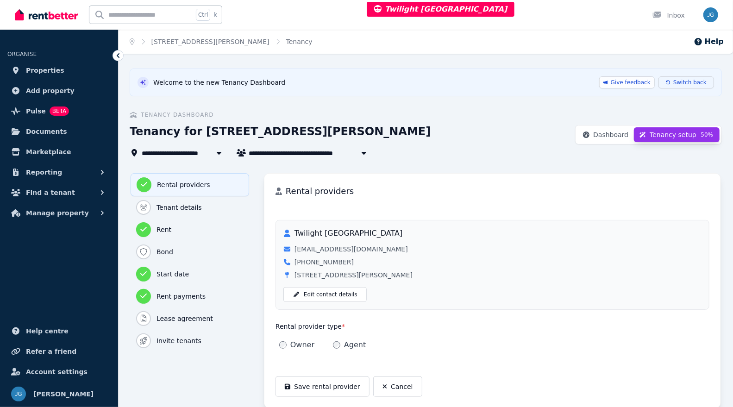
click at [692, 80] on span "Switch back" at bounding box center [690, 82] width 33 height 7
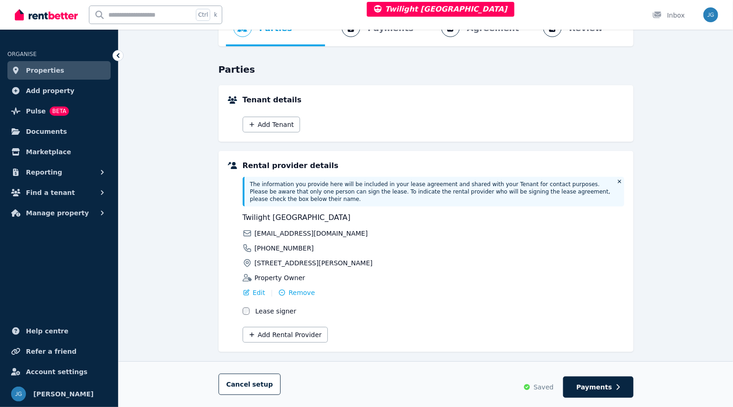
scroll to position [107, 0]
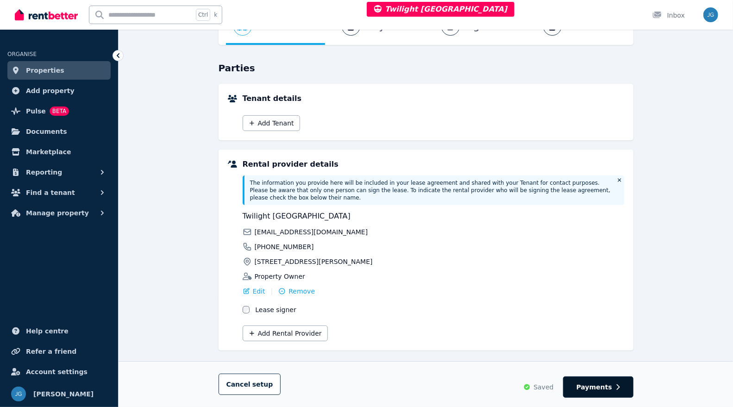
click at [603, 383] on span "Payments" at bounding box center [595, 387] width 36 height 9
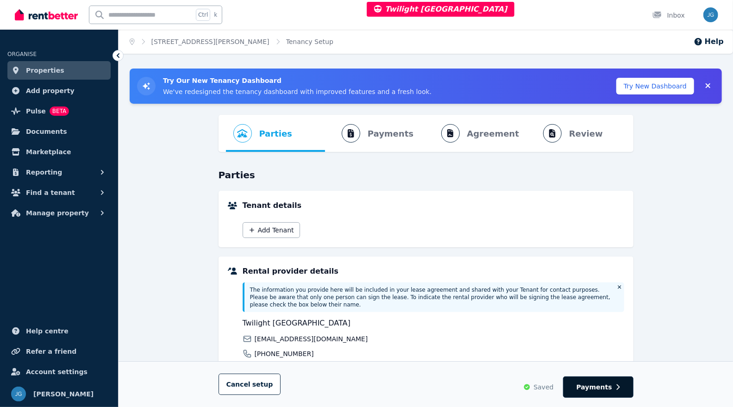
select select "**********"
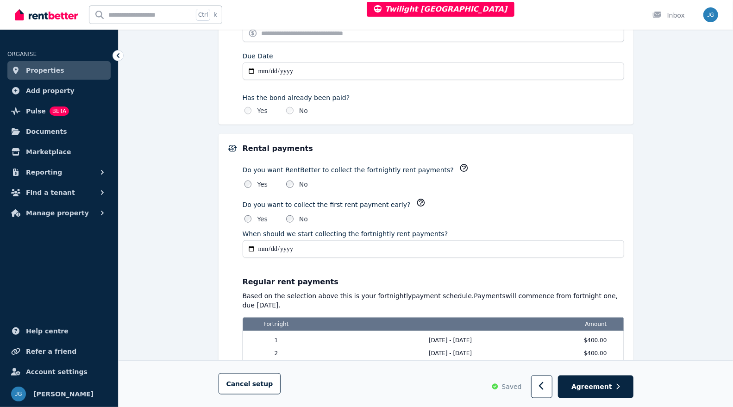
scroll to position [744, 0]
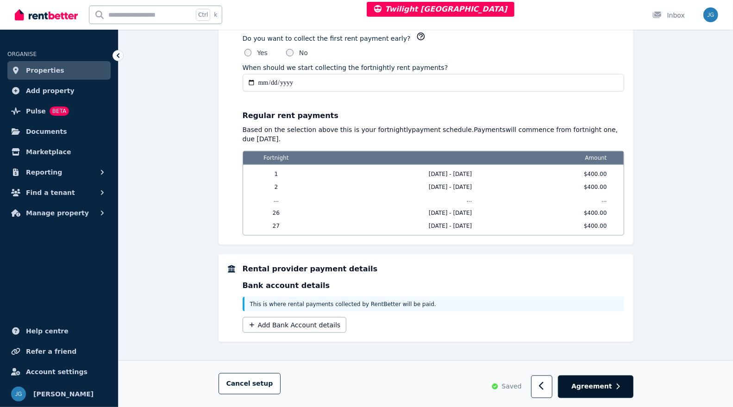
click at [594, 385] on span "Agreement" at bounding box center [592, 386] width 41 height 9
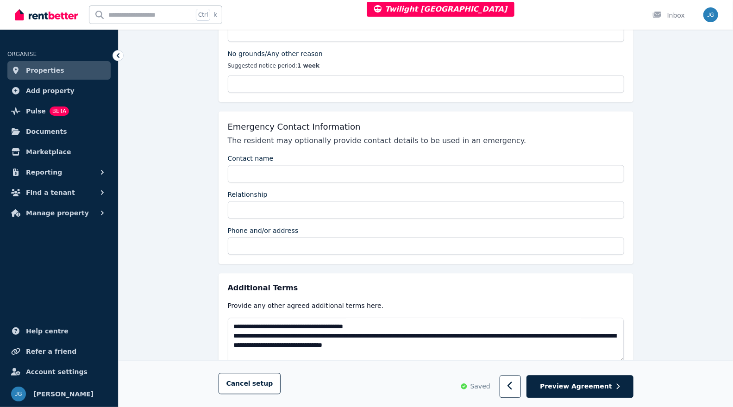
scroll to position [1178, 0]
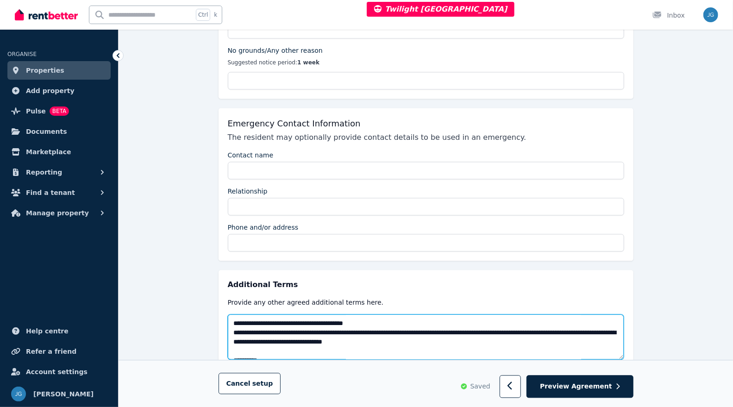
click at [527, 315] on textarea at bounding box center [426, 337] width 397 height 45
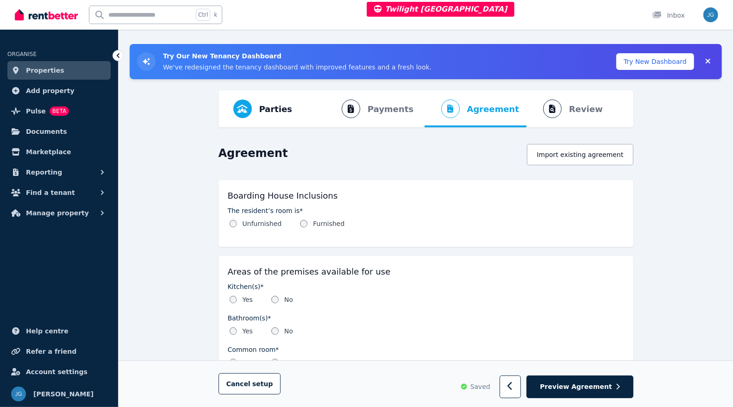
scroll to position [0, 0]
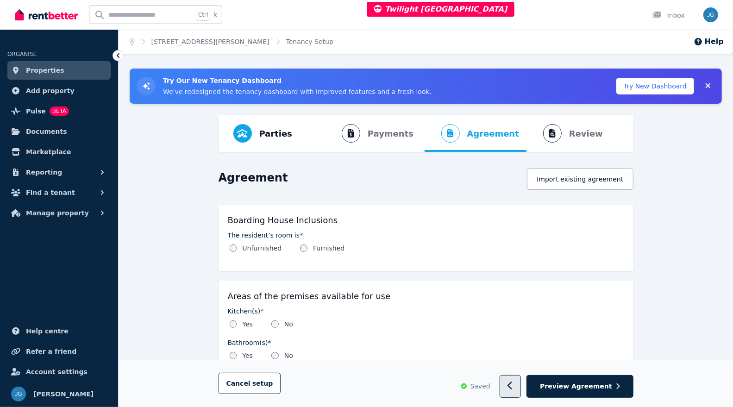
click at [521, 383] on button "button" at bounding box center [511, 387] width 22 height 23
select select "**********"
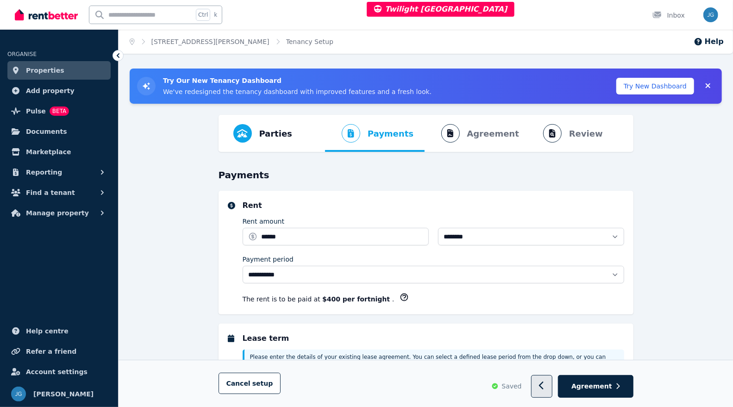
click at [545, 384] on icon "button" at bounding box center [542, 386] width 6 height 9
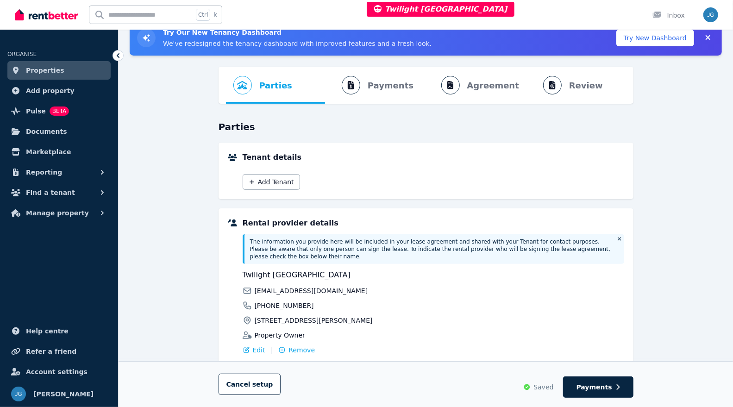
scroll to position [53, 0]
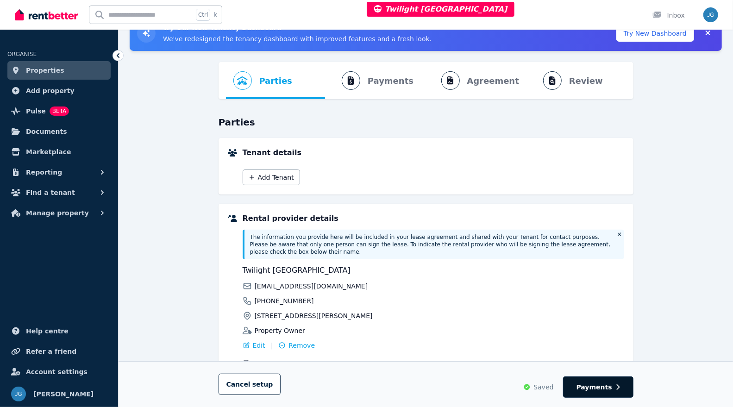
click at [585, 384] on span "Payments" at bounding box center [595, 387] width 36 height 9
select select "**********"
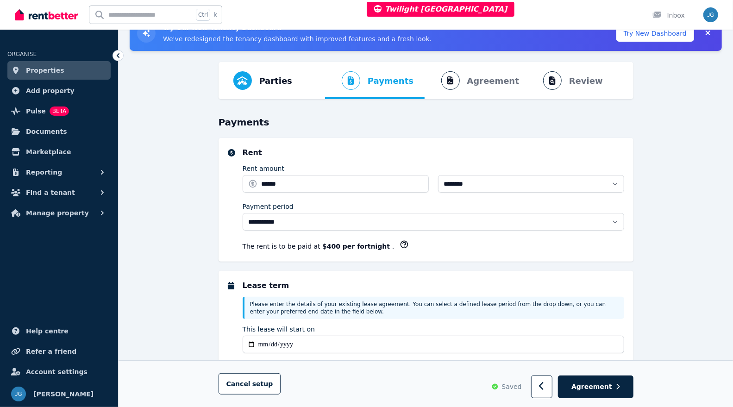
scroll to position [0, 0]
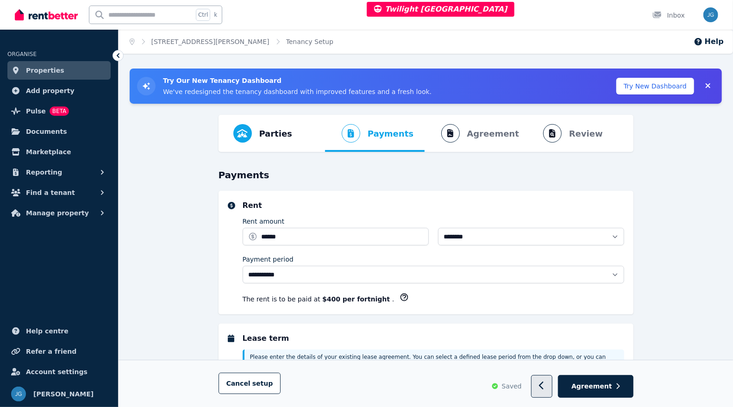
click at [542, 379] on button "button" at bounding box center [542, 387] width 22 height 23
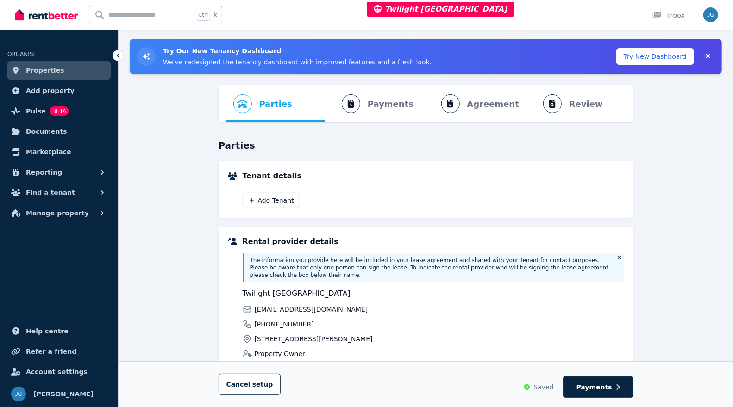
scroll to position [34, 0]
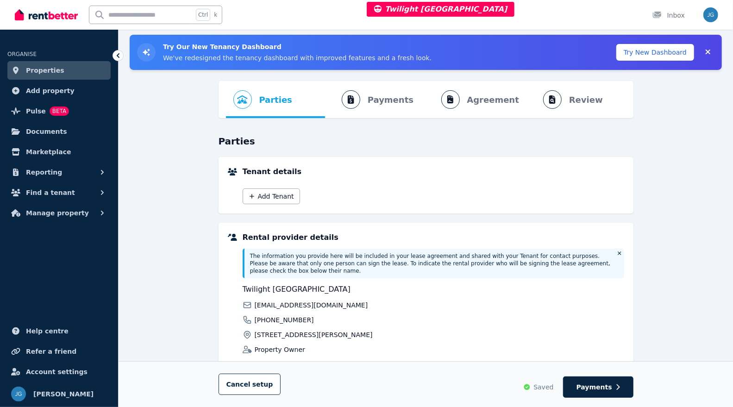
click at [57, 67] on link "Properties" at bounding box center [58, 70] width 103 height 19
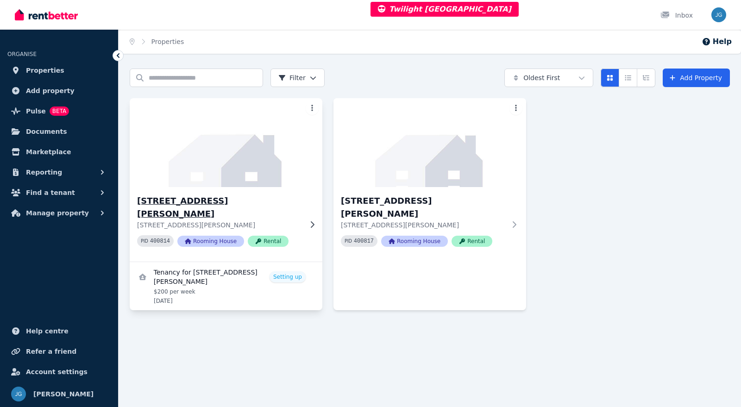
click at [262, 175] on img at bounding box center [226, 143] width 202 height 94
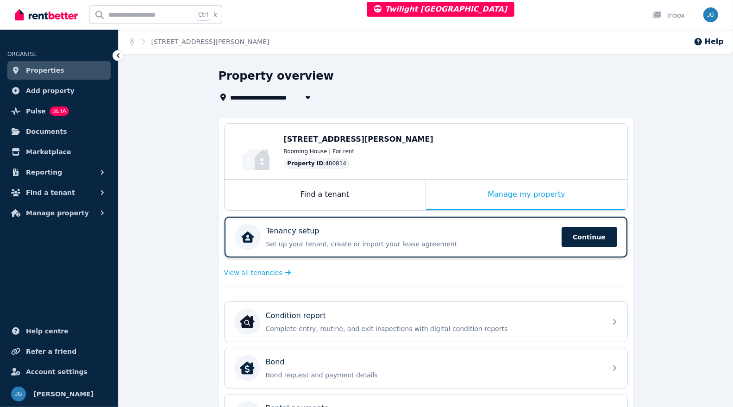
click at [417, 222] on div "Tenancy setup Set up your tenant, create or import your lease agreement Continu…" at bounding box center [426, 237] width 403 height 41
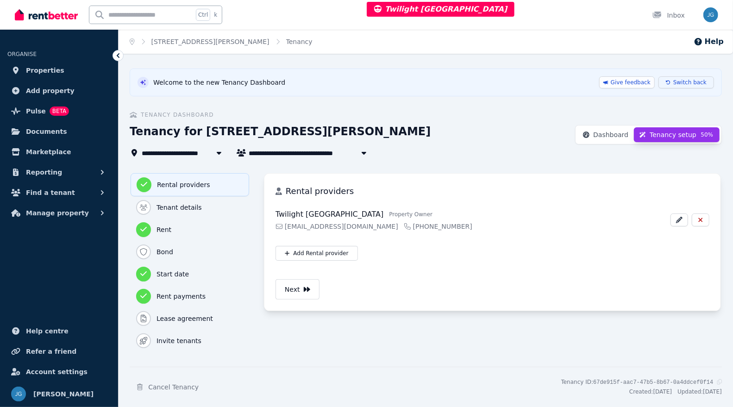
click at [687, 80] on span "Switch back" at bounding box center [690, 82] width 33 height 7
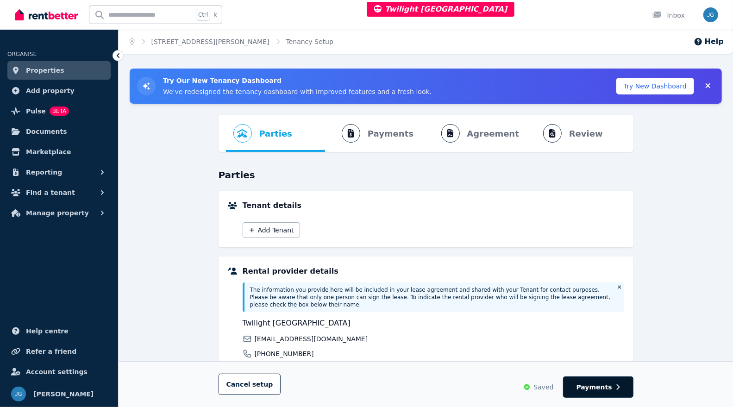
click at [616, 386] on icon "button" at bounding box center [618, 387] width 4 height 6
select select "**********"
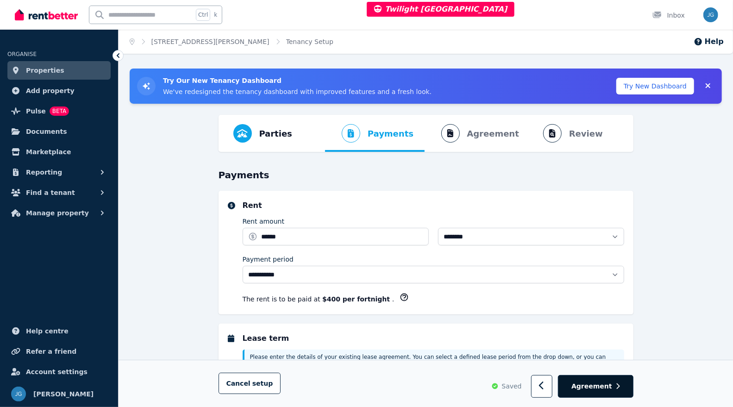
click at [593, 389] on span "Agreement" at bounding box center [592, 386] width 41 height 9
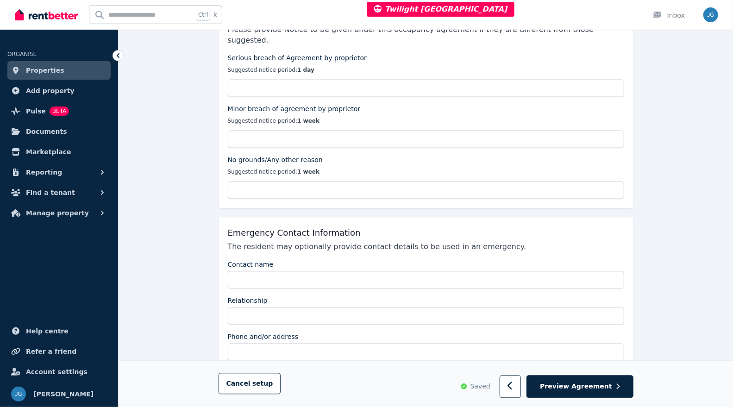
scroll to position [1178, 0]
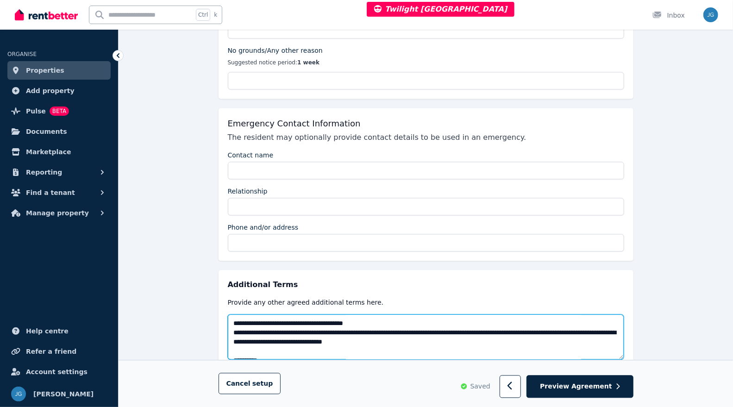
click at [510, 315] on textarea at bounding box center [426, 337] width 397 height 45
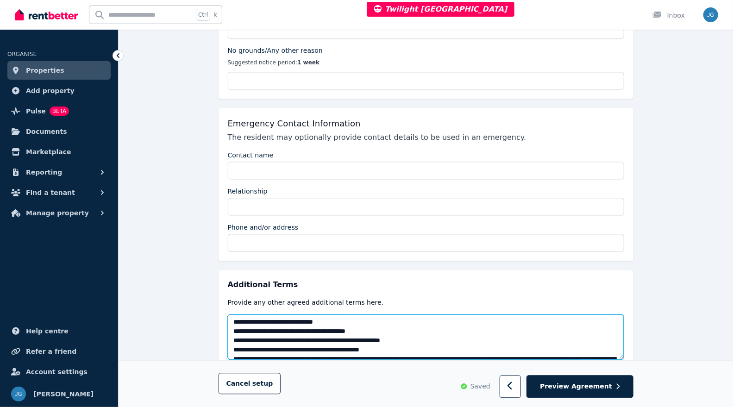
scroll to position [1816, 0]
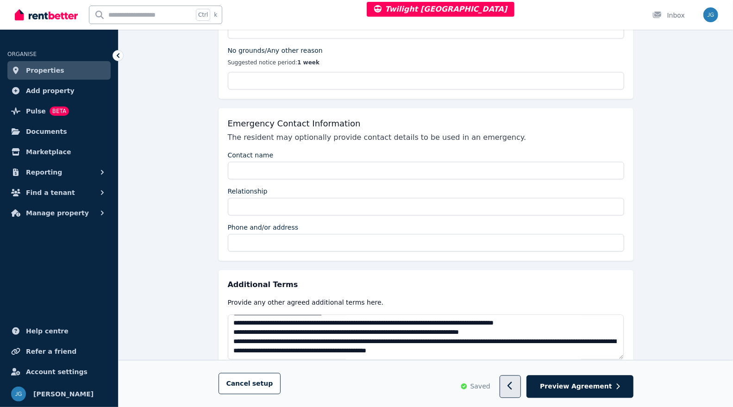
click at [522, 386] on button "button" at bounding box center [511, 387] width 22 height 23
select select "**********"
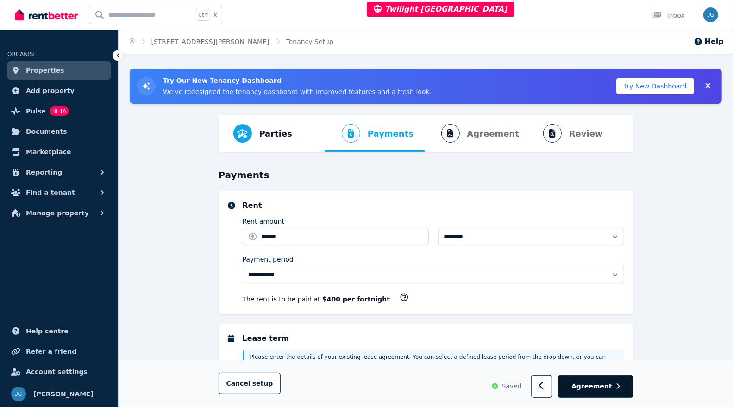
click at [586, 385] on span "Agreement" at bounding box center [592, 386] width 41 height 9
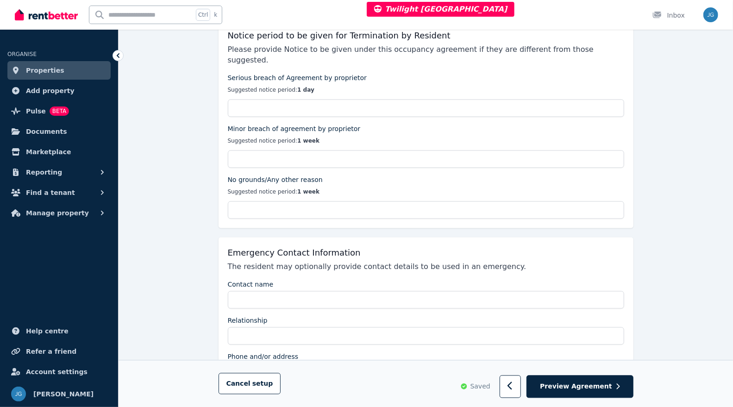
scroll to position [1178, 0]
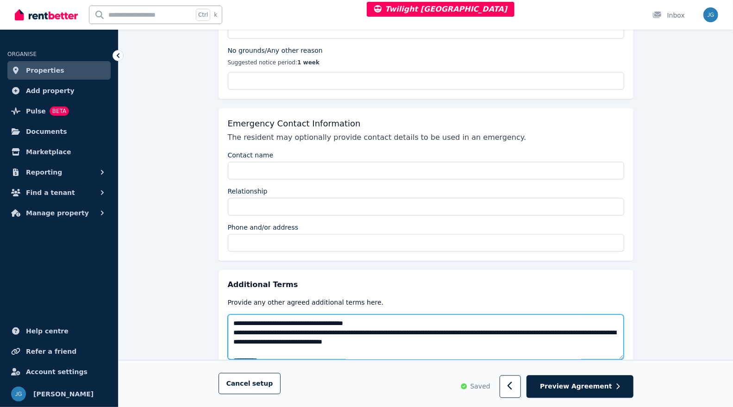
click at [513, 315] on textarea at bounding box center [426, 337] width 397 height 45
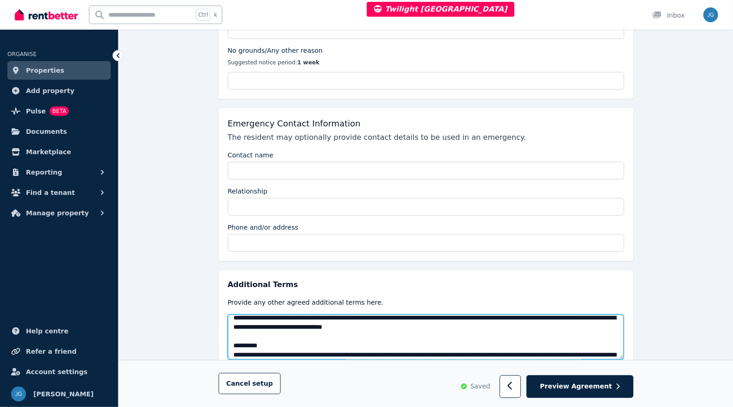
scroll to position [0, 0]
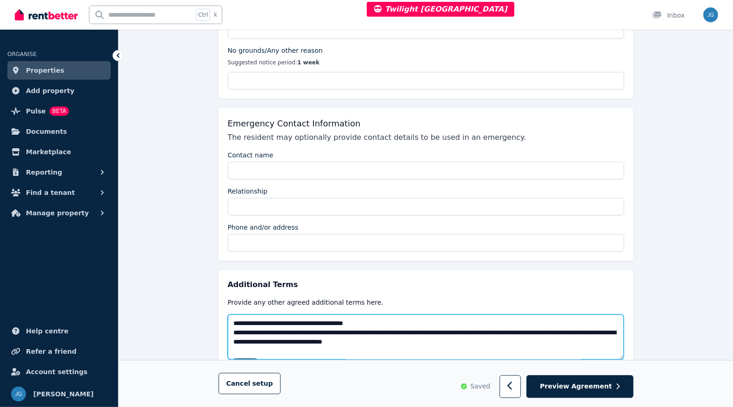
click at [499, 315] on textarea at bounding box center [426, 337] width 397 height 45
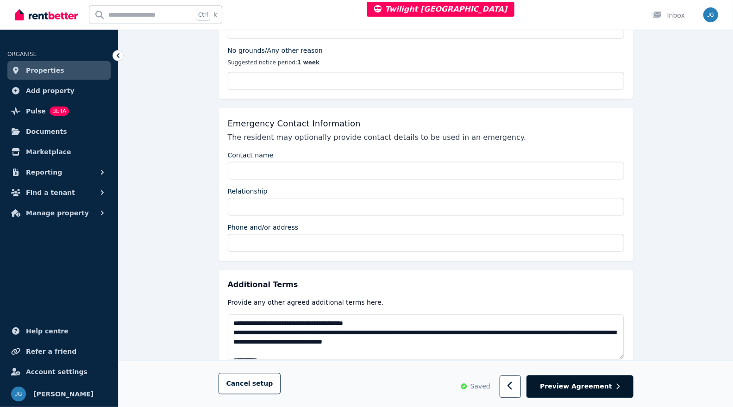
click at [579, 388] on span "Preview Agreement" at bounding box center [576, 386] width 72 height 9
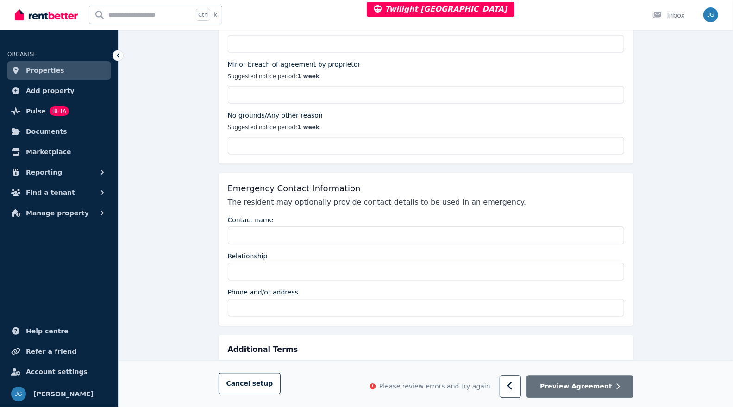
scroll to position [1243, 0]
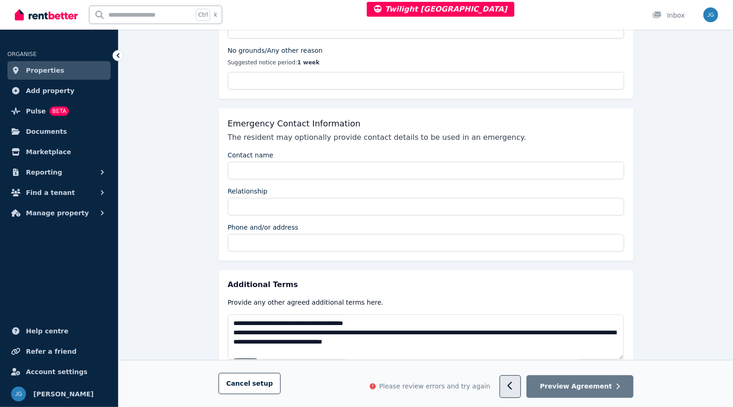
click at [522, 385] on button "button" at bounding box center [511, 387] width 22 height 23
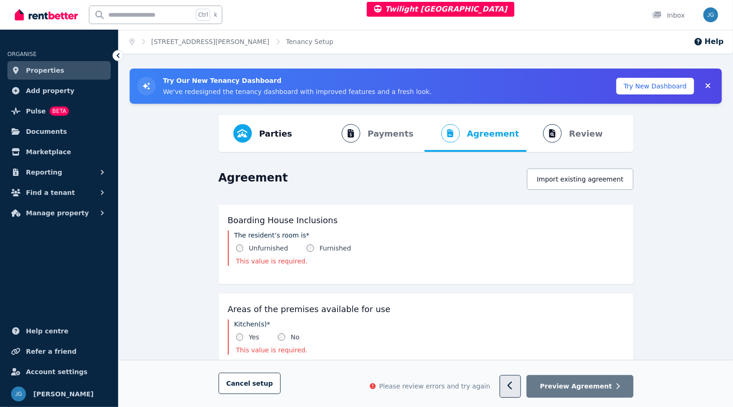
select select "**********"
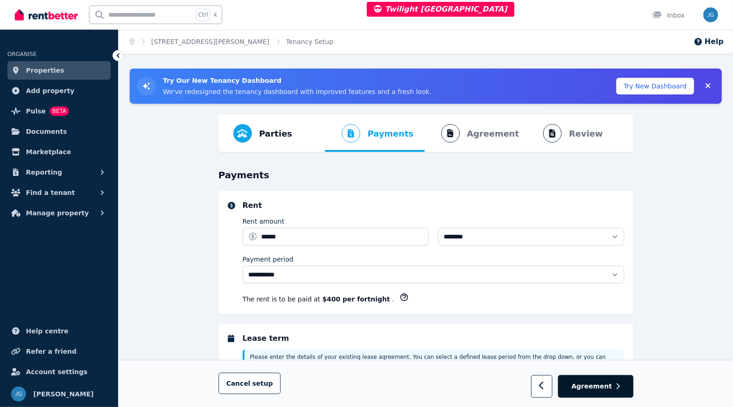
click at [580, 383] on span "Agreement" at bounding box center [592, 386] width 41 height 9
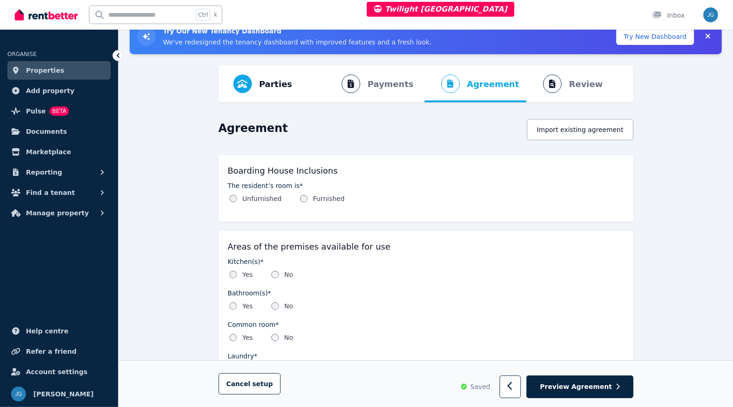
scroll to position [47, 0]
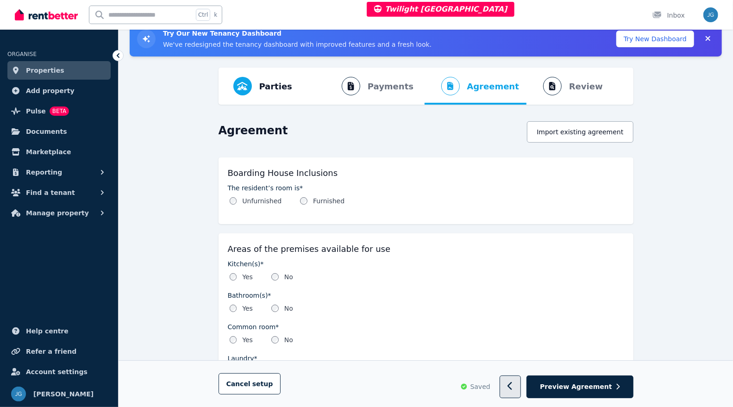
click at [522, 389] on button "button" at bounding box center [511, 387] width 22 height 23
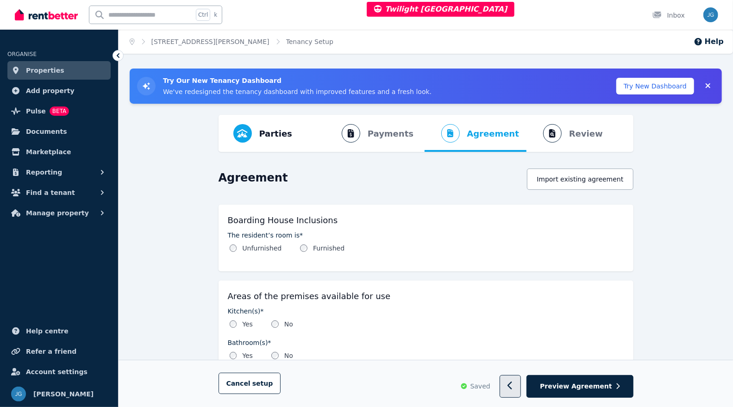
select select "**********"
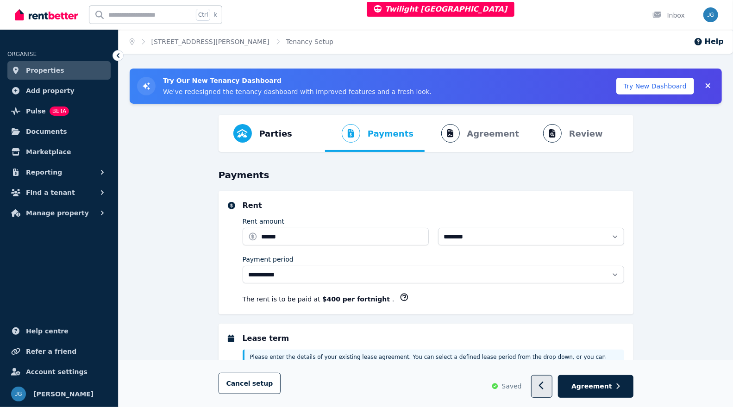
click at [544, 388] on button "button" at bounding box center [542, 387] width 22 height 23
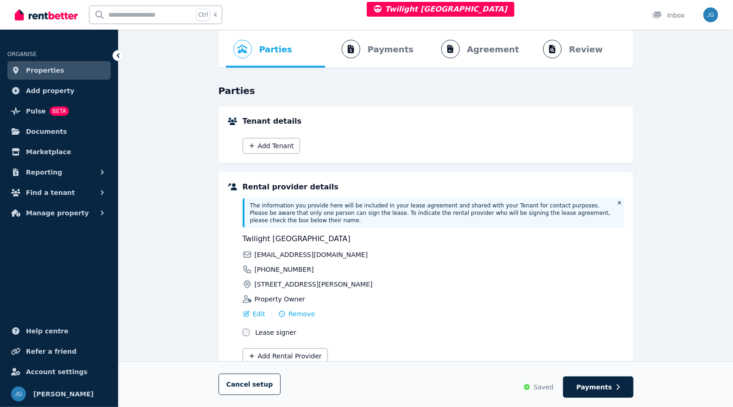
scroll to position [85, 0]
click at [587, 389] on span "Payments" at bounding box center [595, 387] width 36 height 9
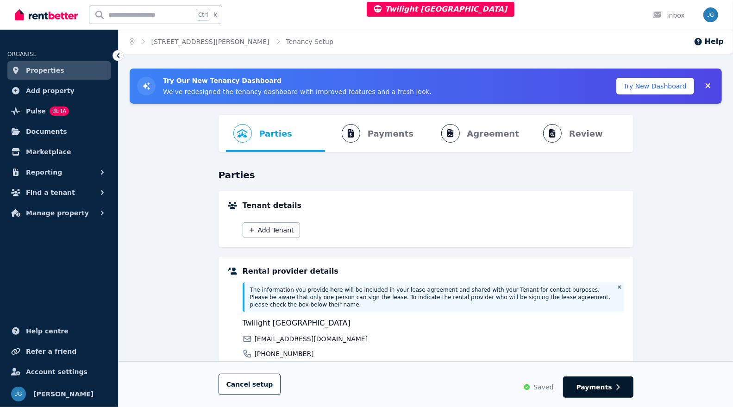
select select "**********"
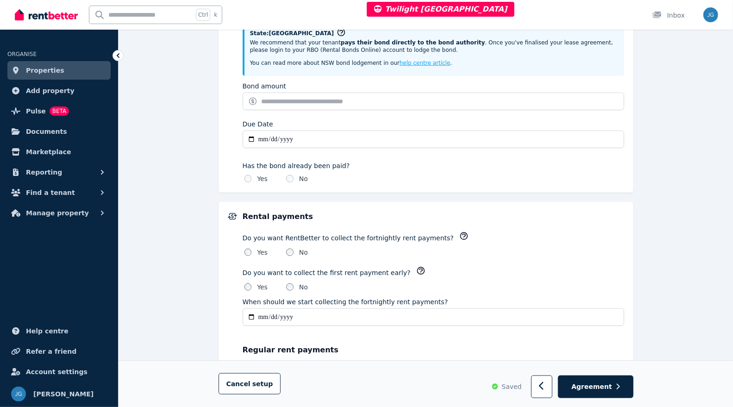
scroll to position [510, 0]
click at [603, 384] on span "Agreement" at bounding box center [592, 386] width 41 height 9
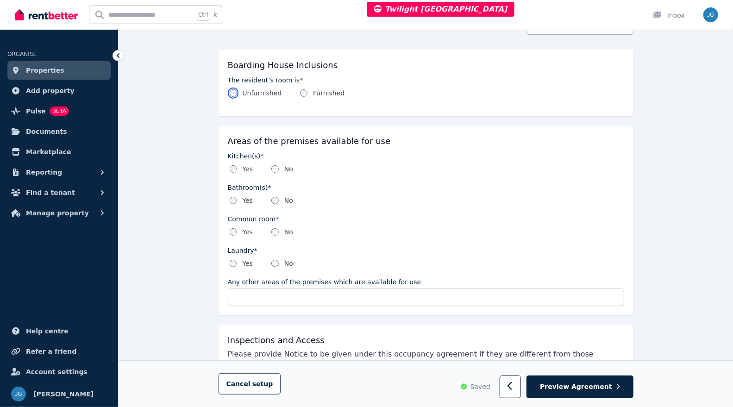
scroll to position [156, 0]
click at [233, 267] on div "Yes" at bounding box center [242, 262] width 24 height 9
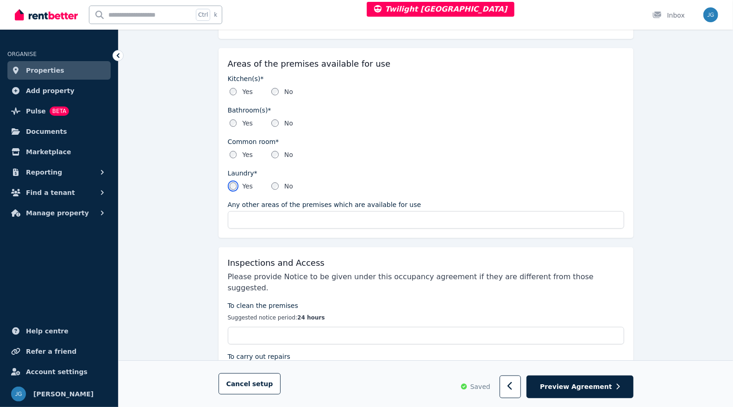
scroll to position [233, 0]
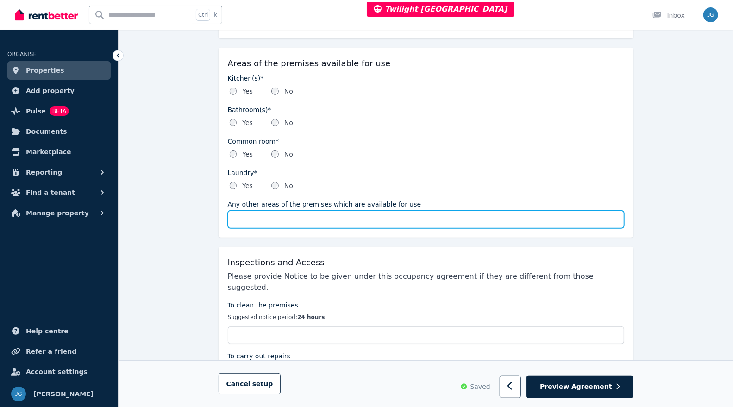
click at [285, 214] on input "Any other areas of the premises which are available for use" at bounding box center [426, 220] width 397 height 18
click at [259, 221] on input "Any other areas of the premises which are available for use" at bounding box center [426, 220] width 397 height 18
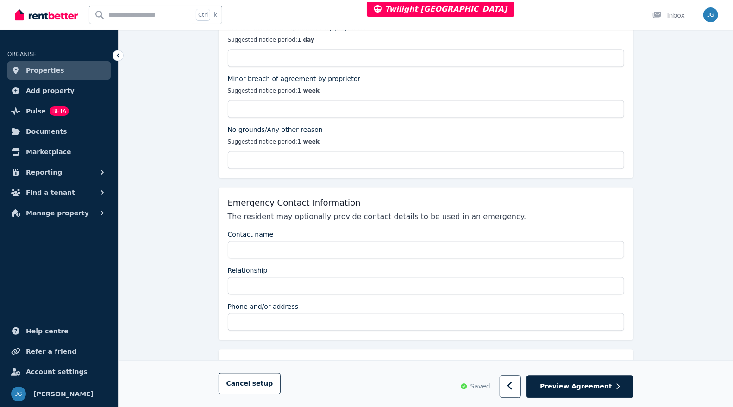
scroll to position [1099, 0]
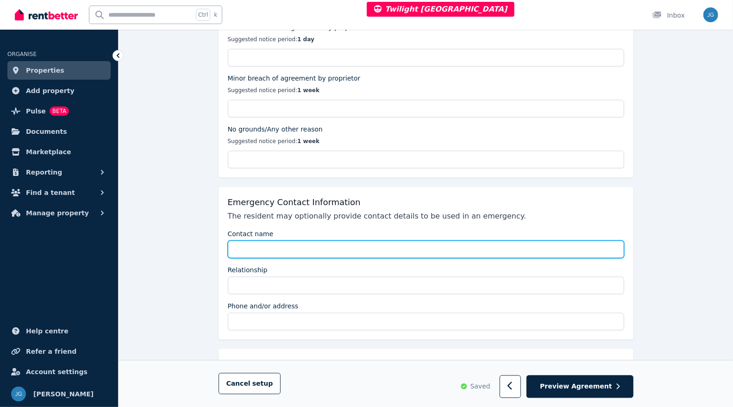
click at [248, 241] on input "Contact name" at bounding box center [426, 250] width 397 height 18
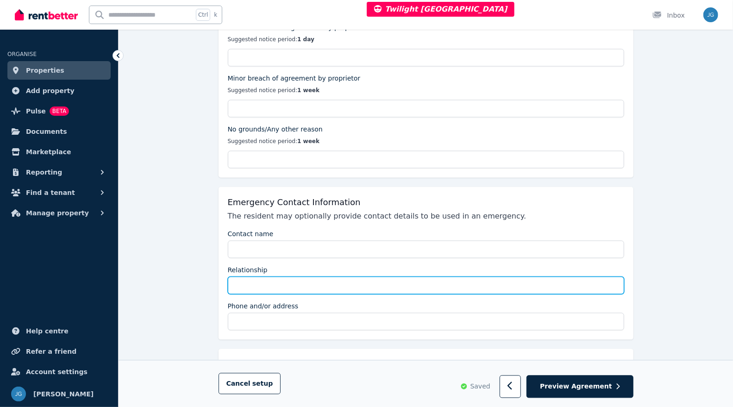
click at [274, 277] on input "Relationship" at bounding box center [426, 286] width 397 height 18
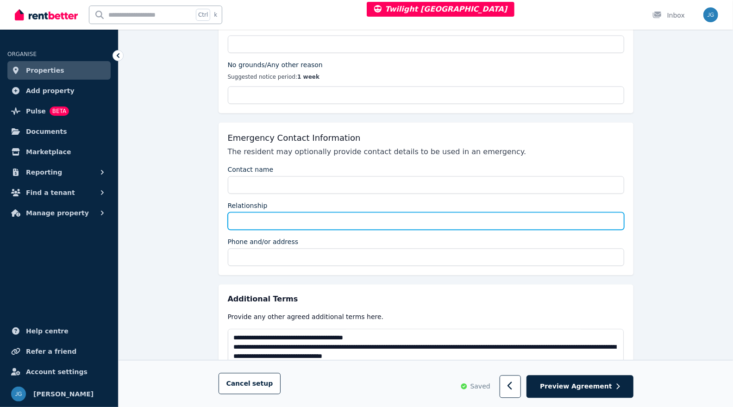
scroll to position [1164, 0]
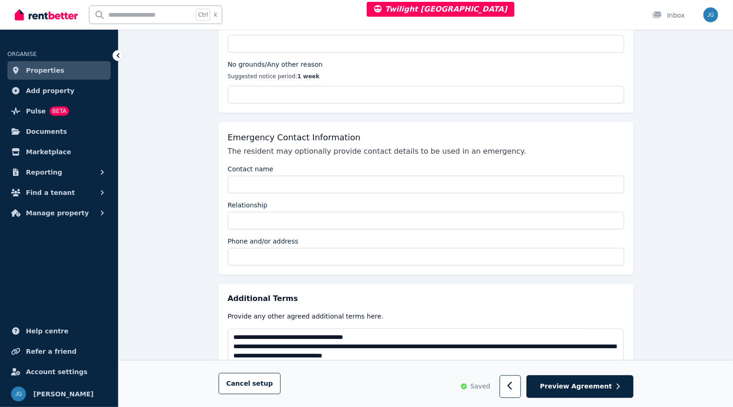
click at [76, 72] on link "Properties" at bounding box center [58, 70] width 103 height 19
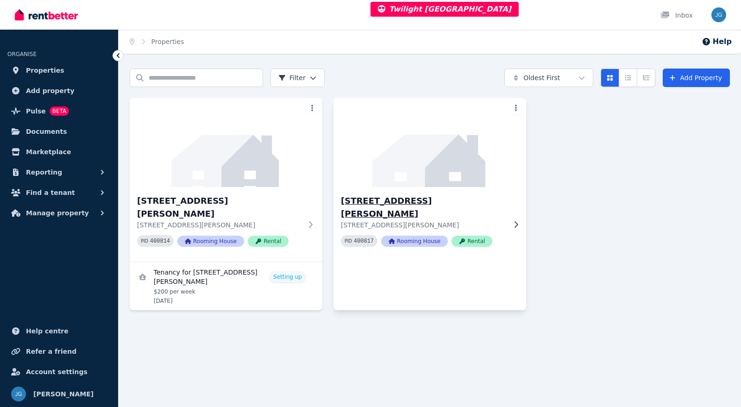
click at [437, 174] on img at bounding box center [430, 143] width 202 height 94
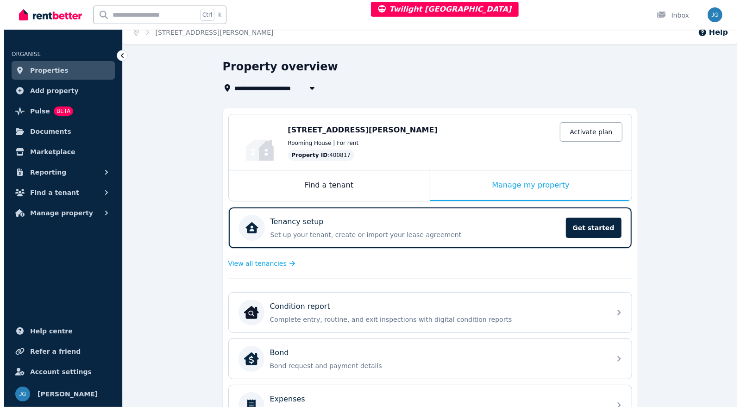
scroll to position [10, 0]
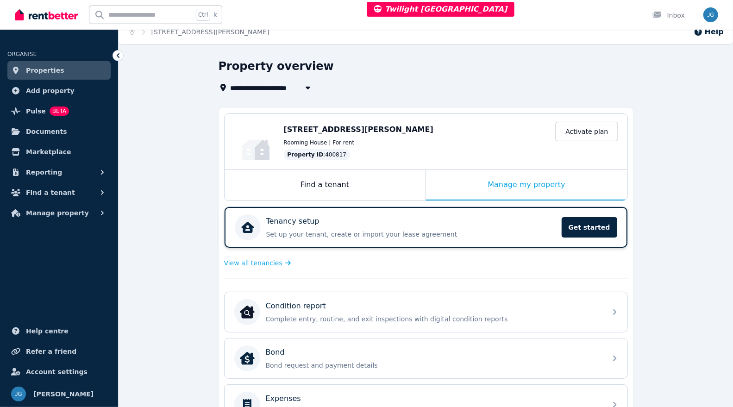
click at [437, 230] on p "Set up your tenant, create or import your lease agreement" at bounding box center [411, 234] width 290 height 9
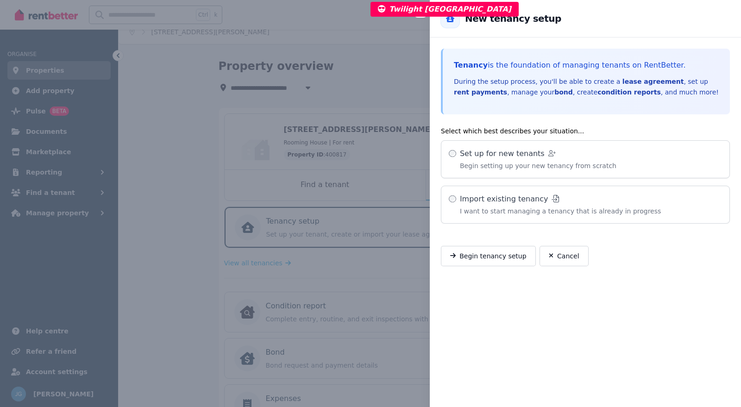
click at [420, 15] on button "Close panel" at bounding box center [420, 11] width 11 height 11
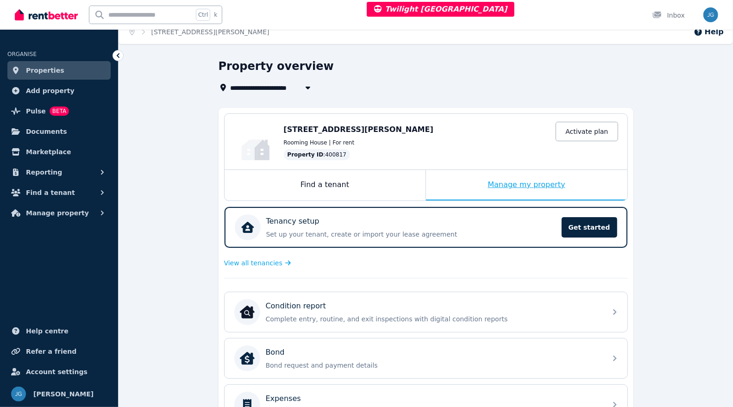
click at [502, 191] on div "Manage my property" at bounding box center [527, 185] width 202 height 31
click at [490, 220] on div "Tenancy setup" at bounding box center [411, 221] width 290 height 11
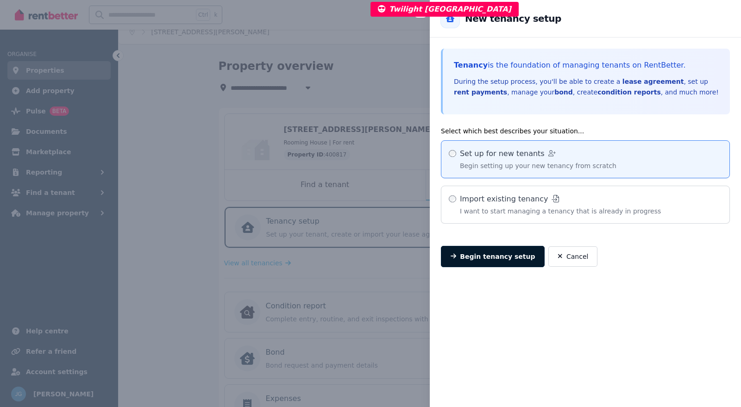
click at [499, 255] on button "Begin tenancy setup" at bounding box center [493, 256] width 104 height 21
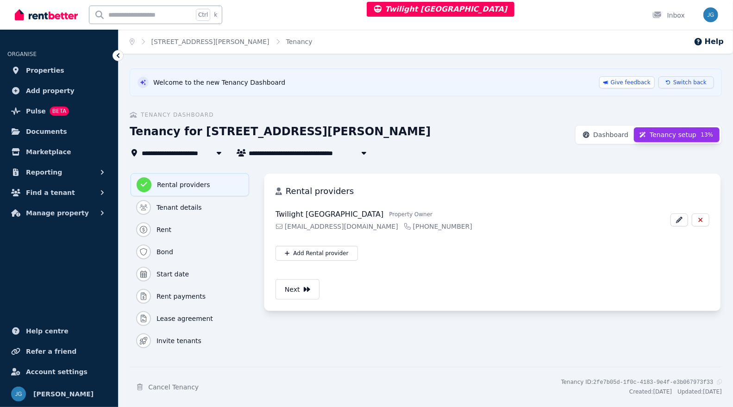
click at [701, 77] on button "Switch back" at bounding box center [687, 82] width 56 height 12
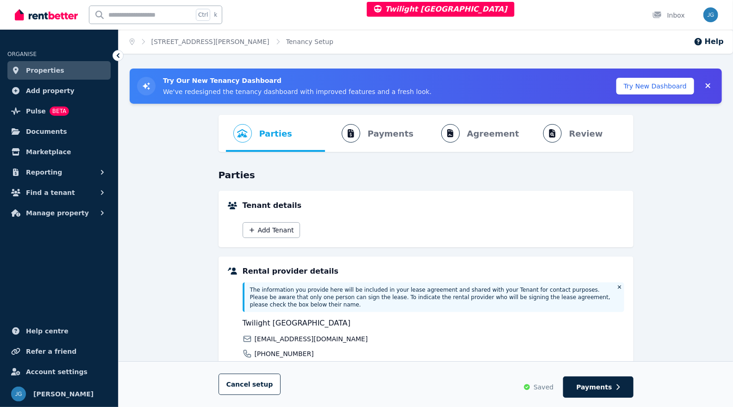
scroll to position [95, 0]
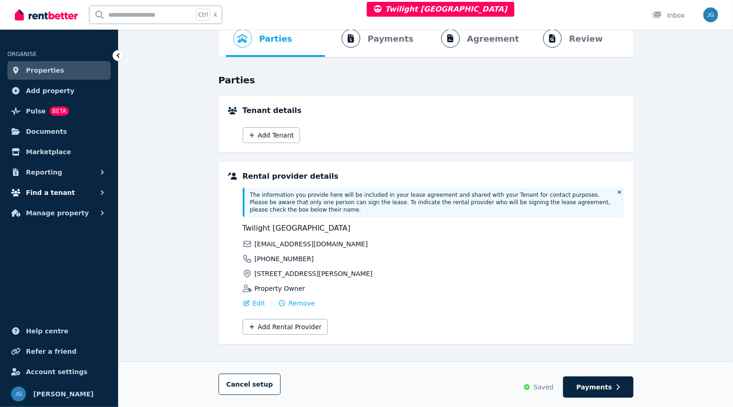
click at [61, 192] on span "Find a tenant" at bounding box center [50, 192] width 49 height 11
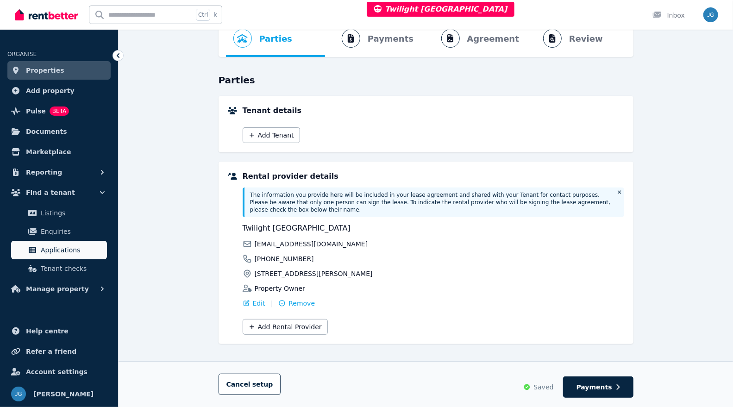
click at [59, 246] on span "Applications" at bounding box center [72, 250] width 63 height 11
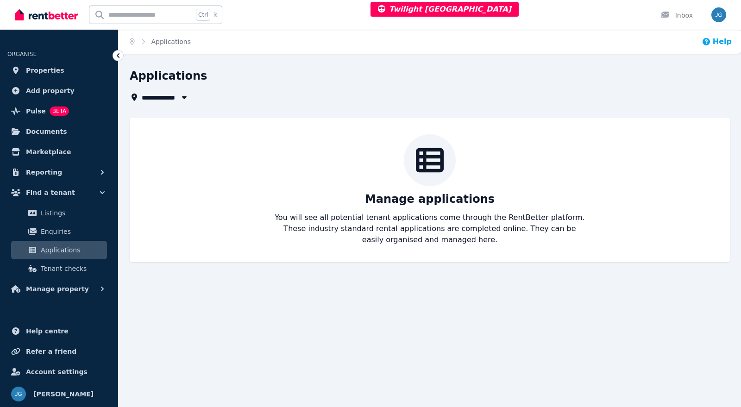
click at [716, 43] on button "Help" at bounding box center [717, 41] width 30 height 11
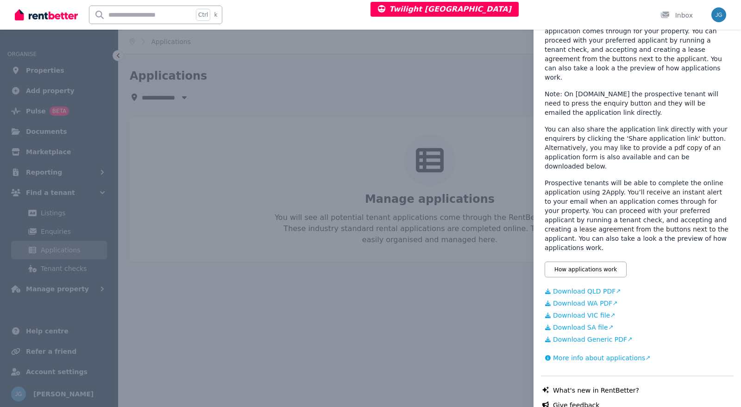
scroll to position [107, 0]
click at [606, 334] on link "Download Generic PDF" at bounding box center [637, 338] width 185 height 9
